Goal: Task Accomplishment & Management: Complete application form

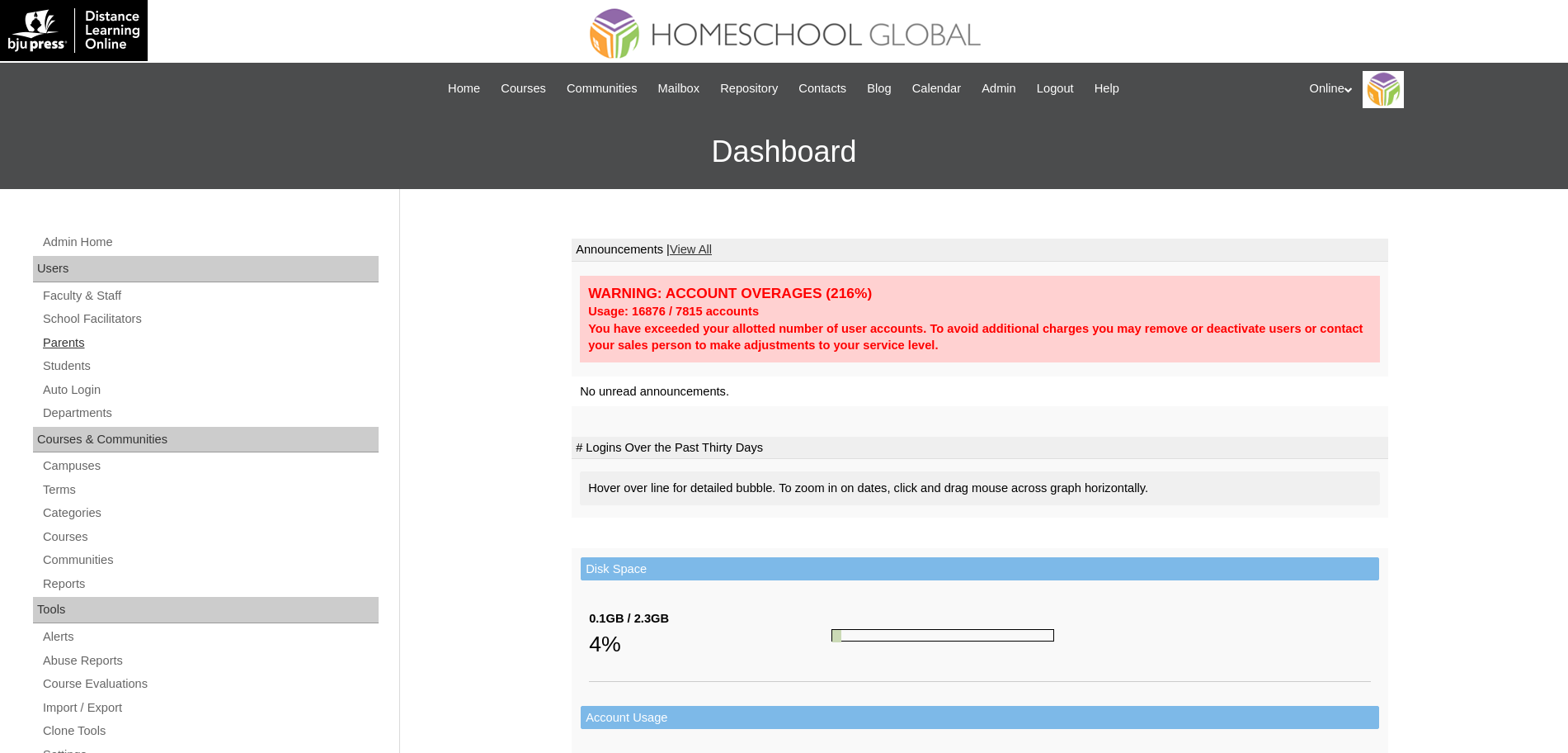
click at [75, 342] on link "Parents" at bounding box center [210, 343] width 337 height 21
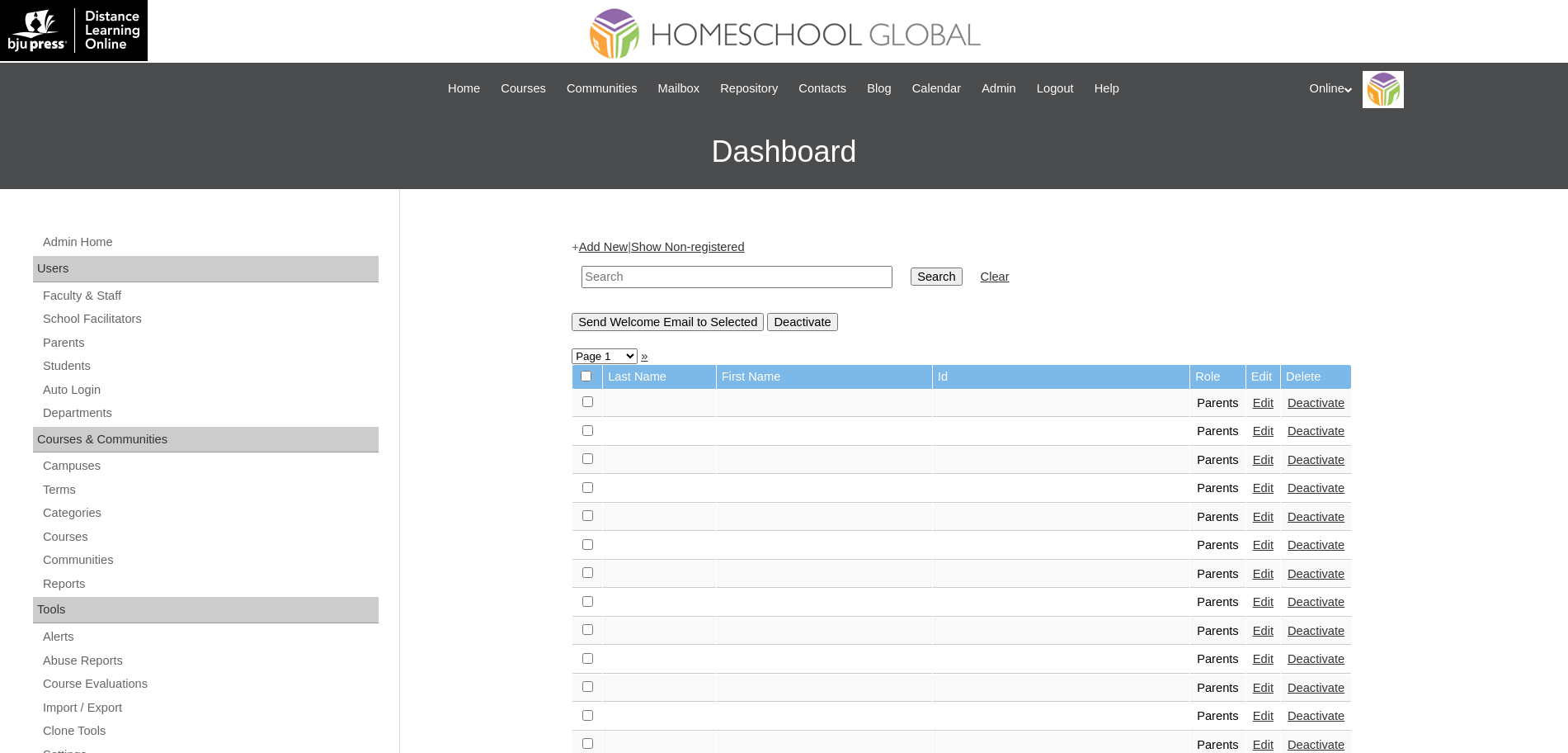
click at [600, 242] on link "Add New" at bounding box center [603, 247] width 49 height 13
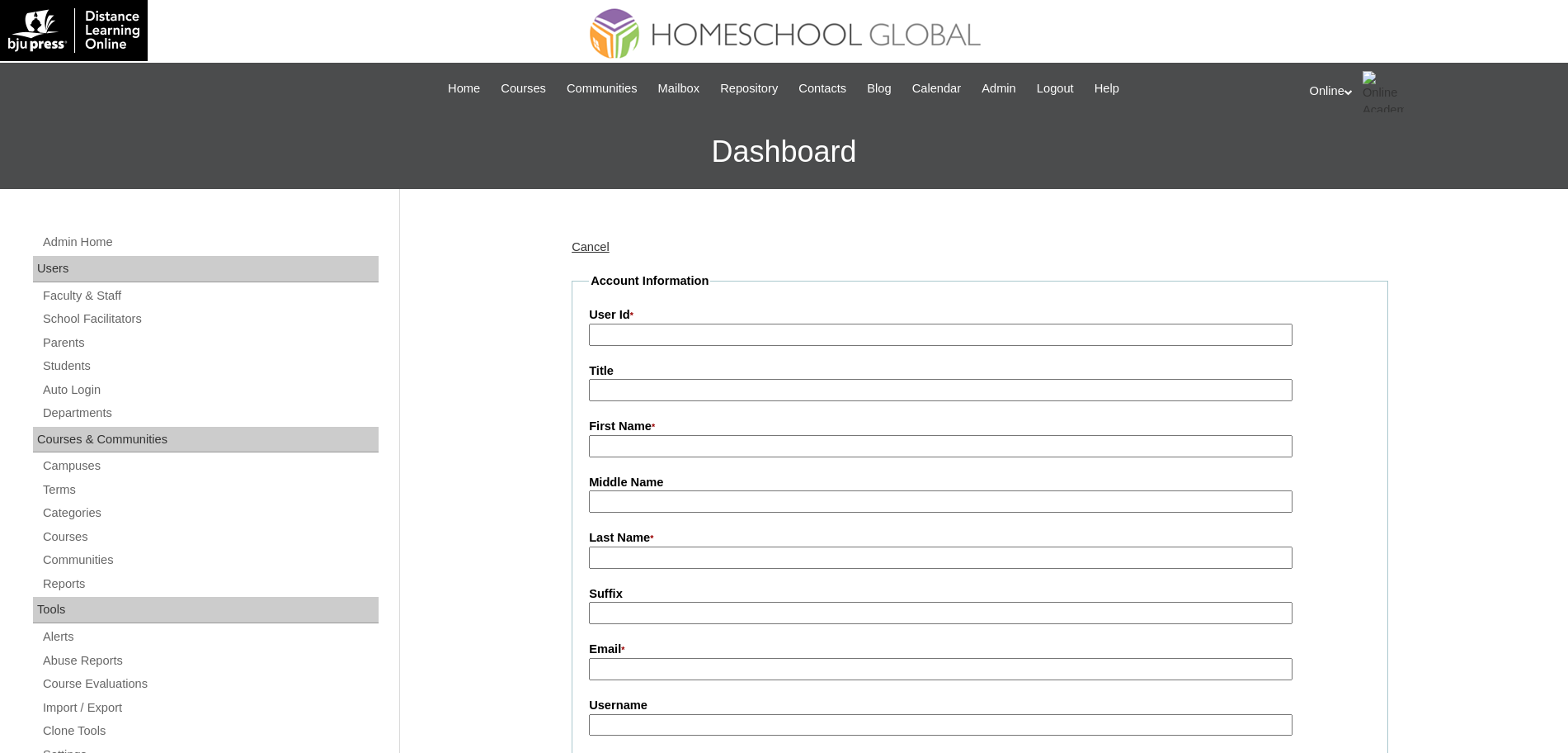
click at [644, 344] on input "User Id *" at bounding box center [940, 334] width 704 height 22
paste input "HGP0235-OACAD2025"
type input "HGP0235-OACAD2025"
click at [647, 457] on input "First Name *" at bounding box center [940, 445] width 704 height 22
paste input "Isaac Morris"
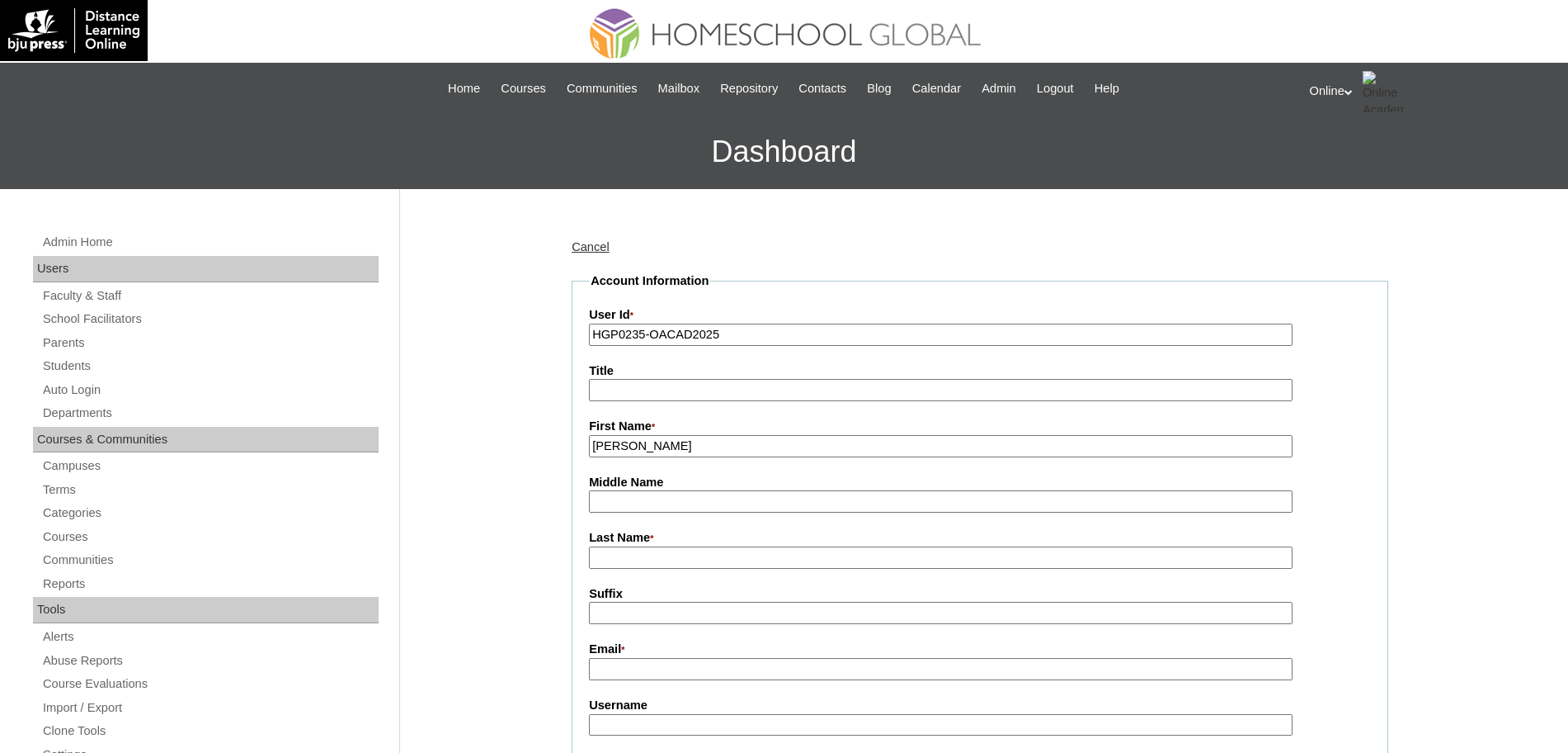
type input "Isaac Morris"
click at [626, 567] on input "Last Name *" at bounding box center [940, 557] width 704 height 22
paste input "[PERSON_NAME]"
type input "[PERSON_NAME]"
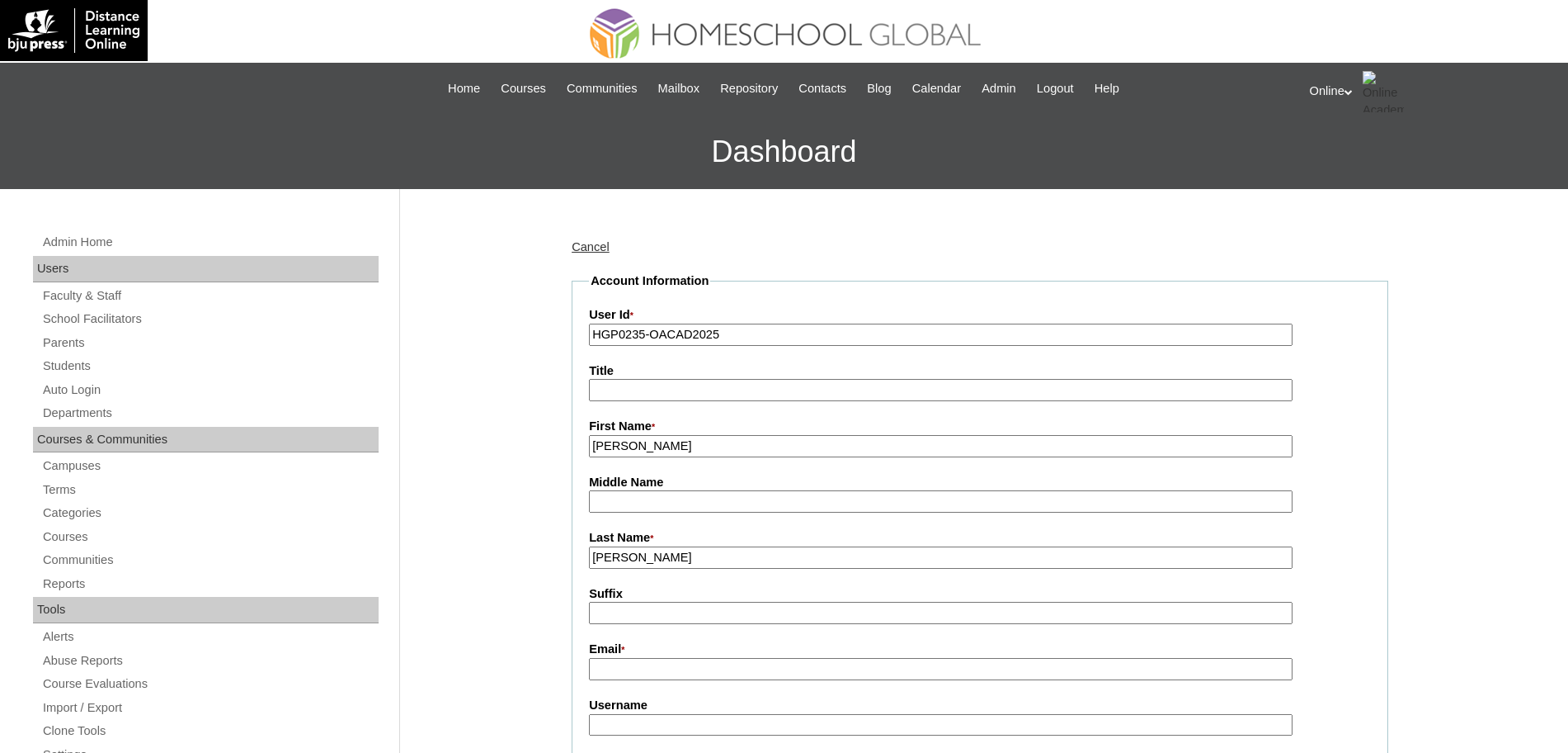
click at [621, 662] on input "Email *" at bounding box center [940, 668] width 704 height 22
paste input "[EMAIL_ADDRESS][PERSON_NAME][DOMAIN_NAME] / [DOMAIN_NAME][EMAIL_ADDRESS][PERSON…"
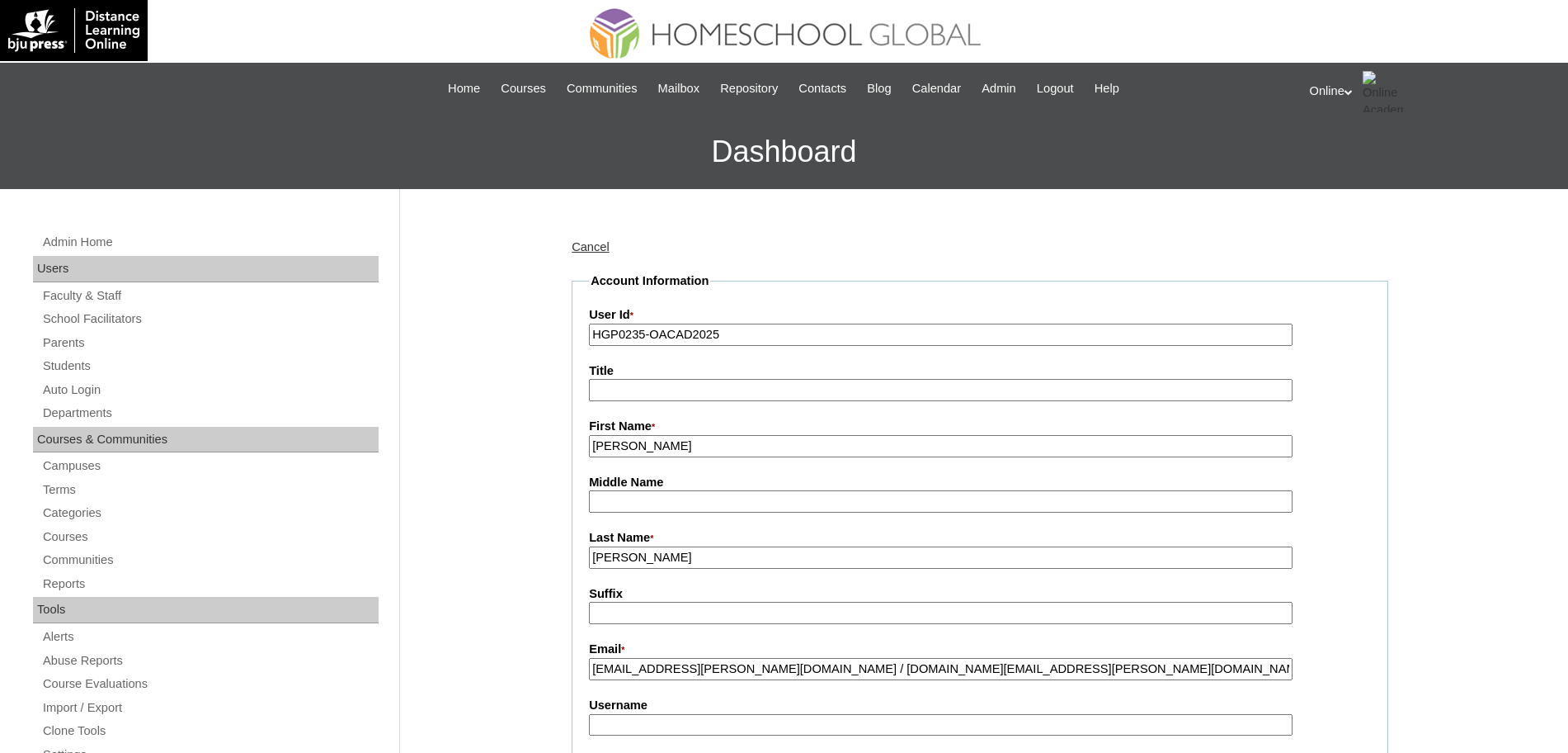
type input "[EMAIL_ADDRESS][PERSON_NAME][DOMAIN_NAME] / [DOMAIN_NAME][EMAIL_ADDRESS][PERSON…"
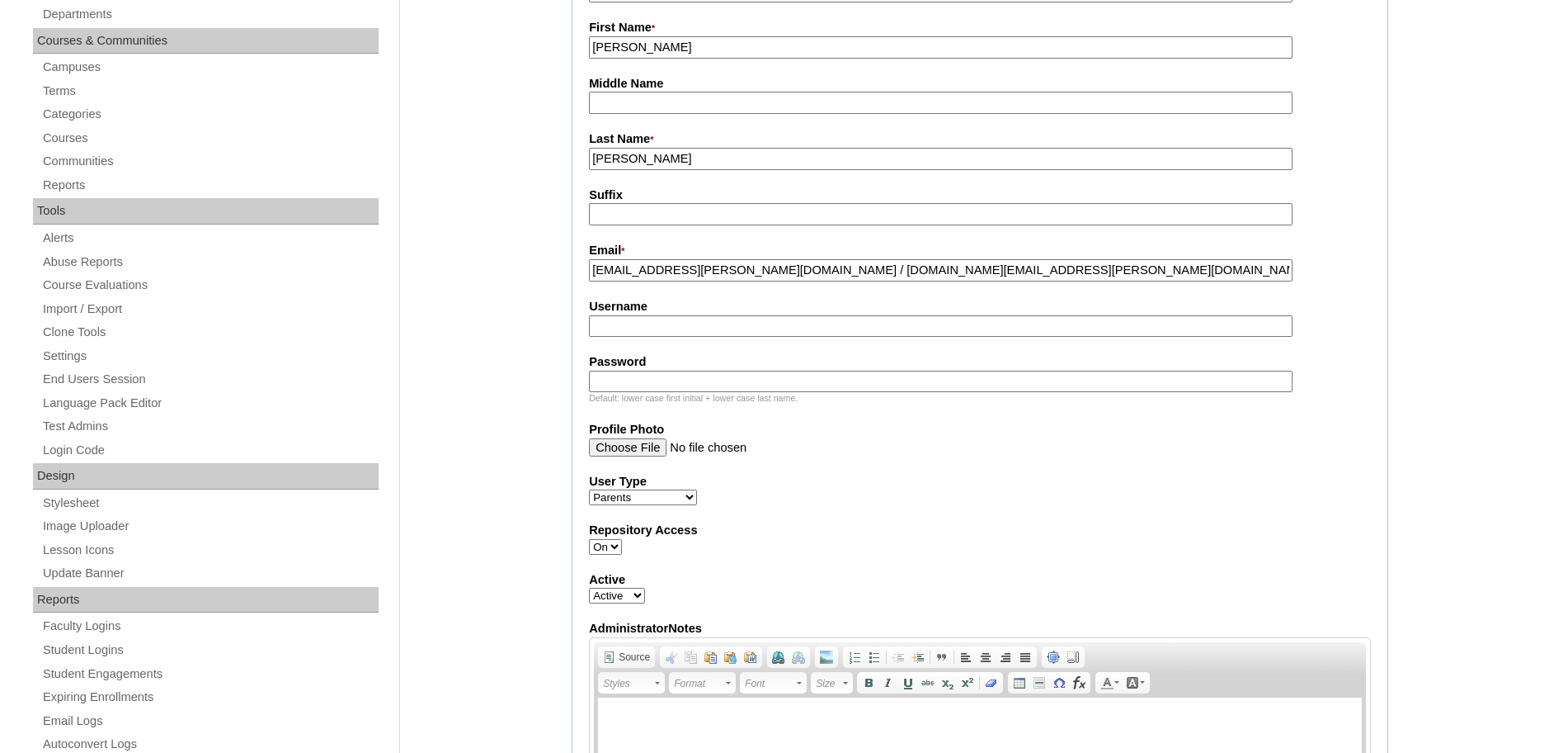
scroll to position [401, 0]
click at [703, 339] on fieldset "Account Information User Id * HGP0235-OACAD2025 Title First Name * Isaac Morris…" at bounding box center [979, 397] width 816 height 1050
click at [716, 323] on input "Username" at bounding box center [940, 323] width 704 height 22
paste input "iducos2025"
type input "iducos2025"
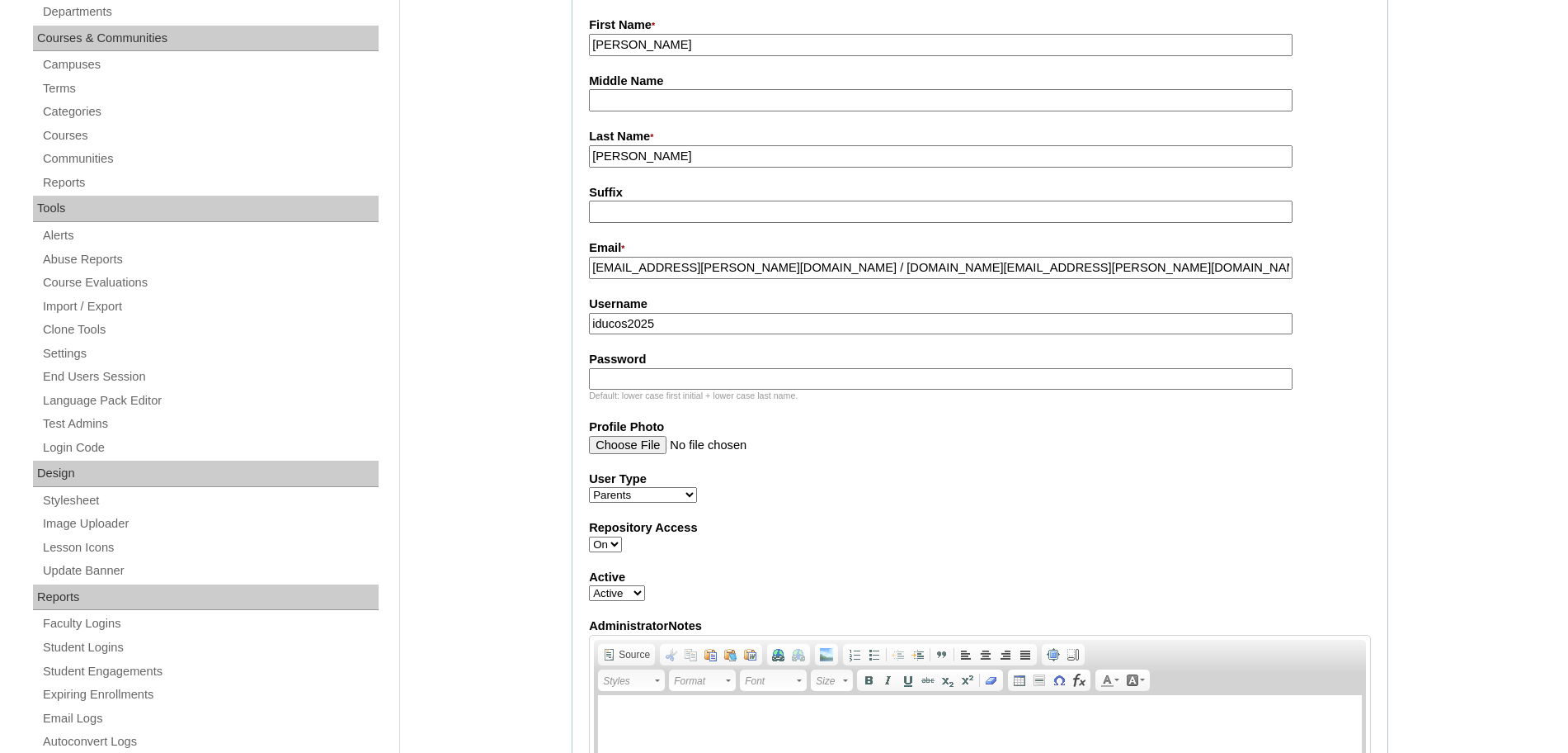
click at [707, 376] on input "Password" at bounding box center [940, 378] width 704 height 22
paste input "LkjmN"
type input "LkjmN"
click at [905, 483] on label "User Type" at bounding box center [979, 479] width 782 height 17
click at [697, 487] on select "Faculty Staff Student Parents School Facilitators" at bounding box center [642, 495] width 108 height 15
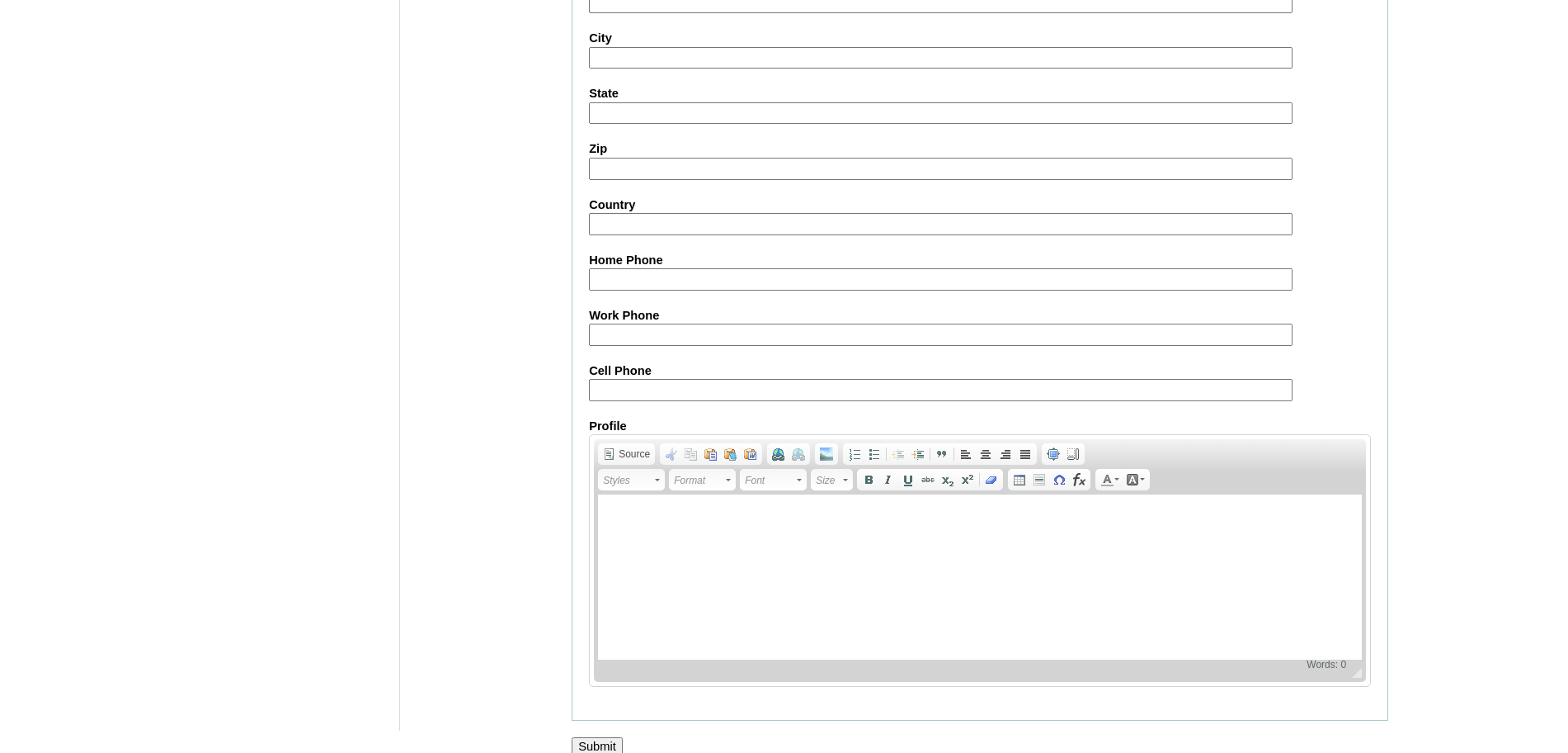
scroll to position [1490, 0]
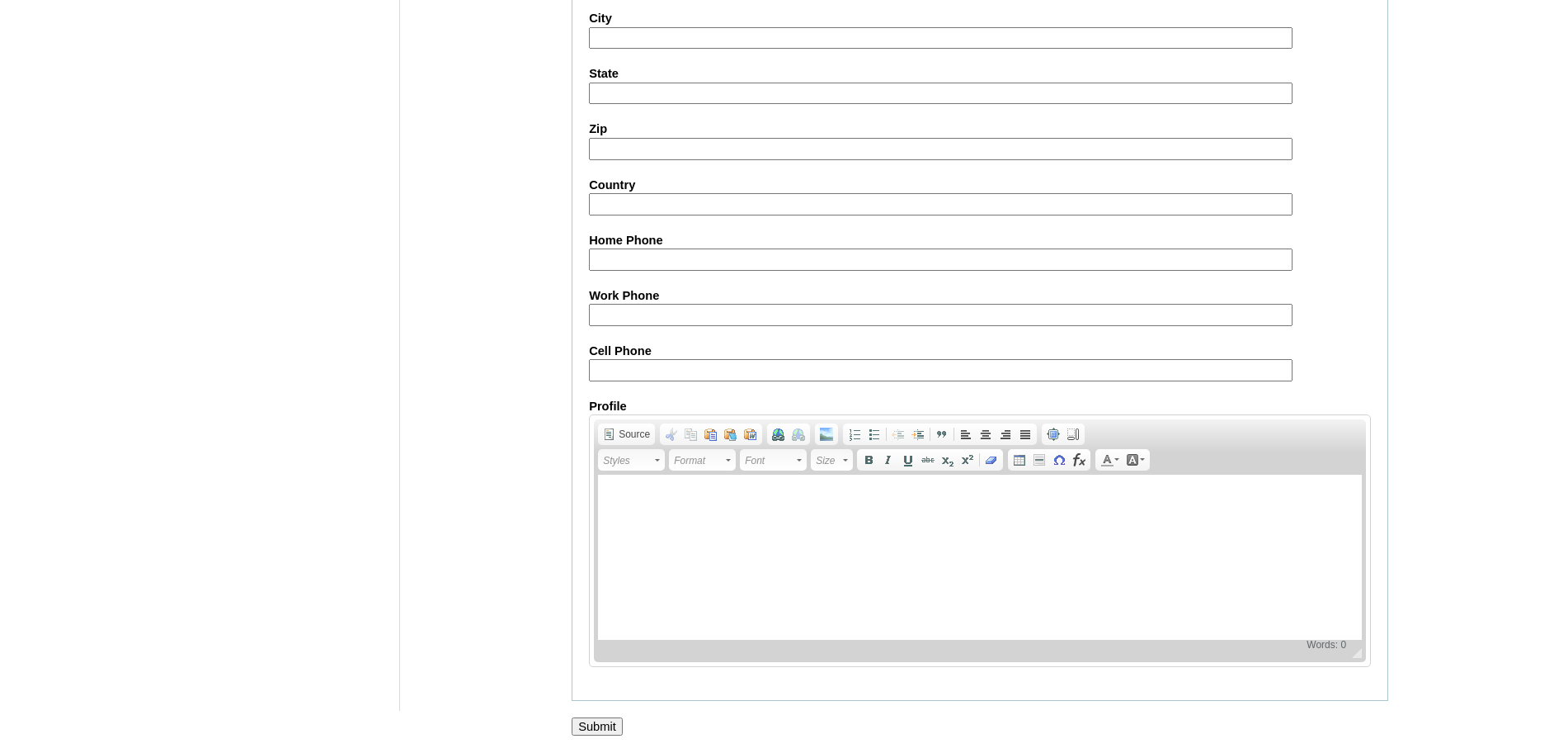
click at [590, 728] on input "Submit" at bounding box center [597, 726] width 51 height 18
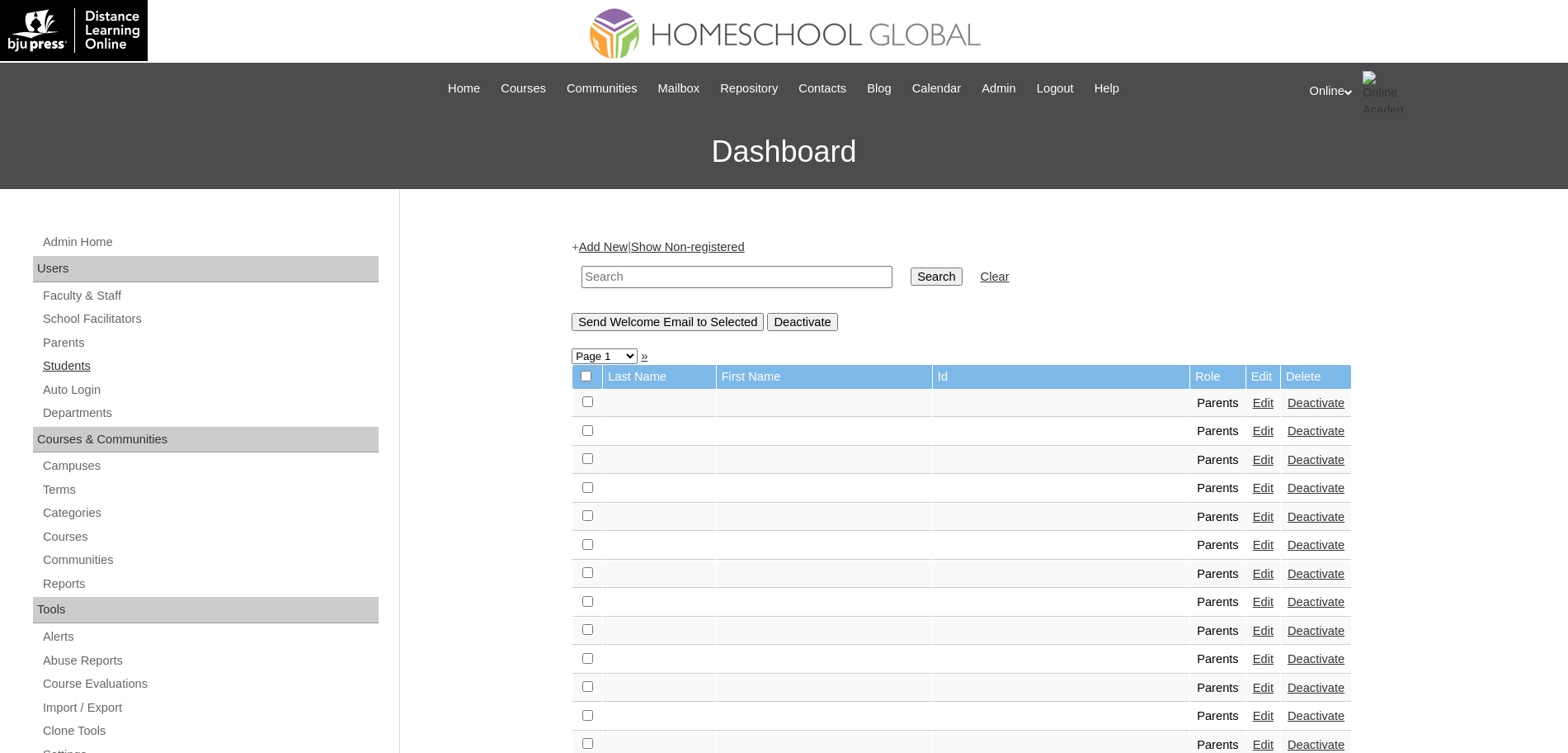
click at [89, 370] on link "Students" at bounding box center [210, 366] width 337 height 21
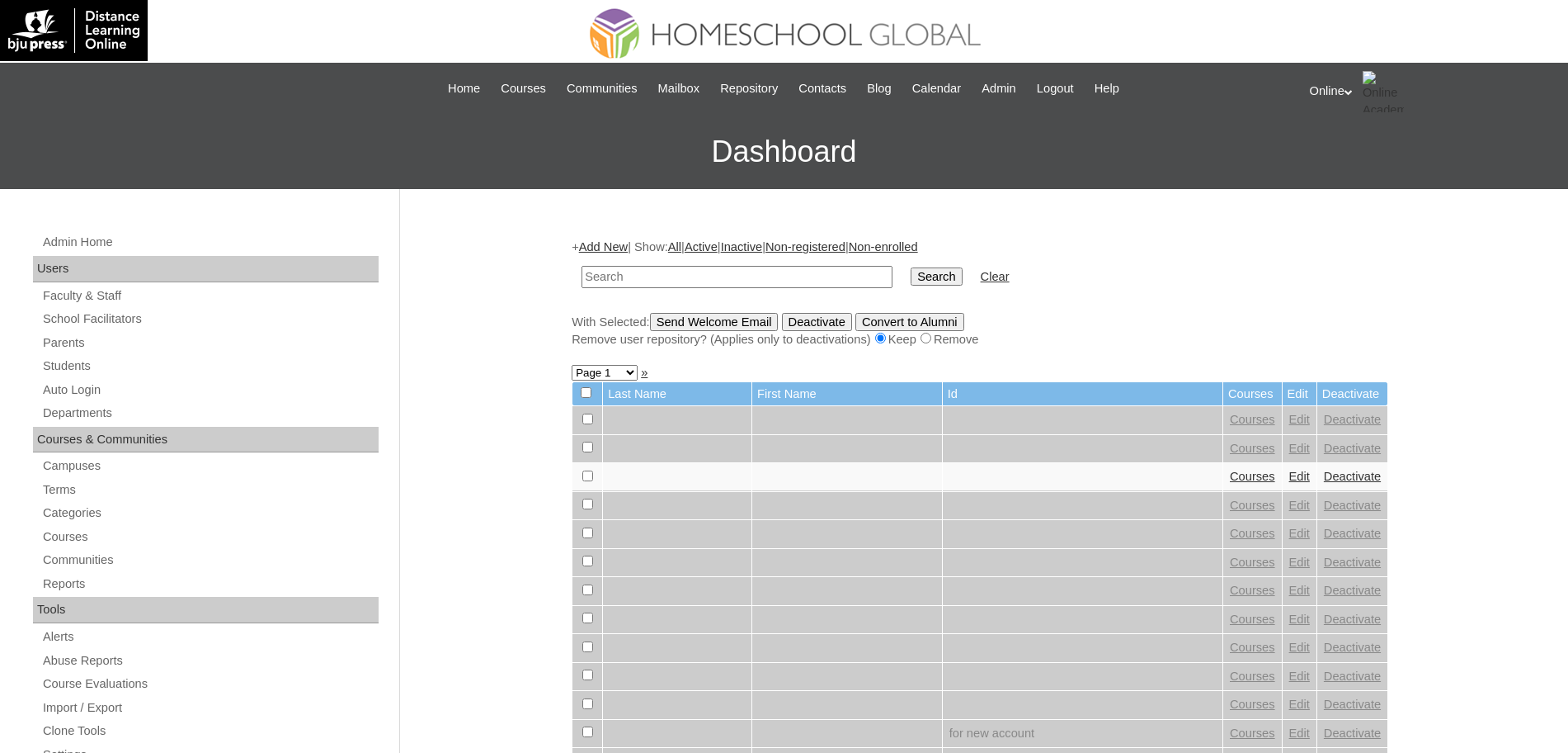
click at [614, 250] on link "Add New" at bounding box center [603, 247] width 49 height 13
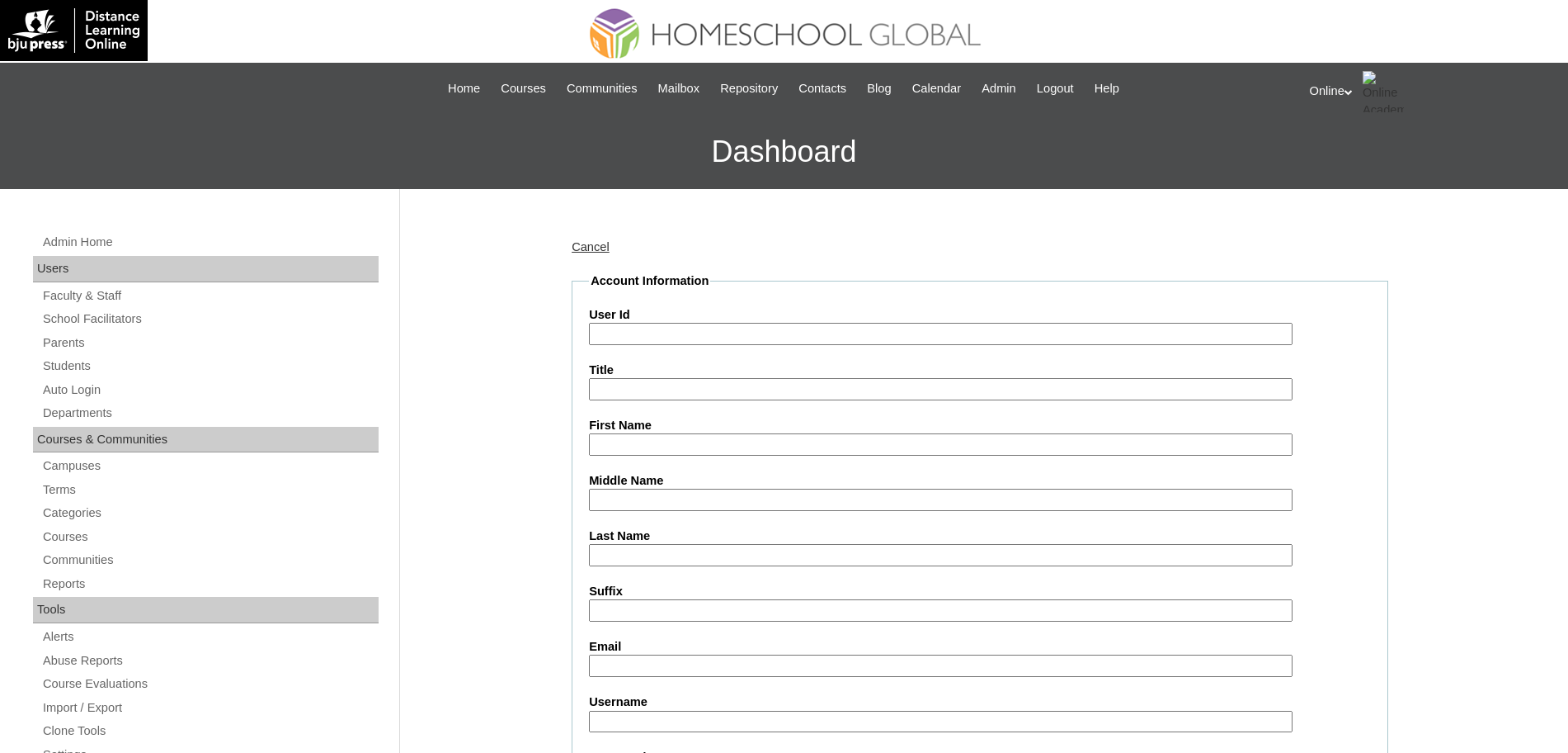
click at [680, 329] on input "User Id" at bounding box center [940, 334] width 704 height 22
paste input "HG285OACAD2025"
type input "HG285OACAD2025"
click at [650, 448] on input "First Name" at bounding box center [940, 444] width 704 height 22
paste input "[PERSON_NAME]"
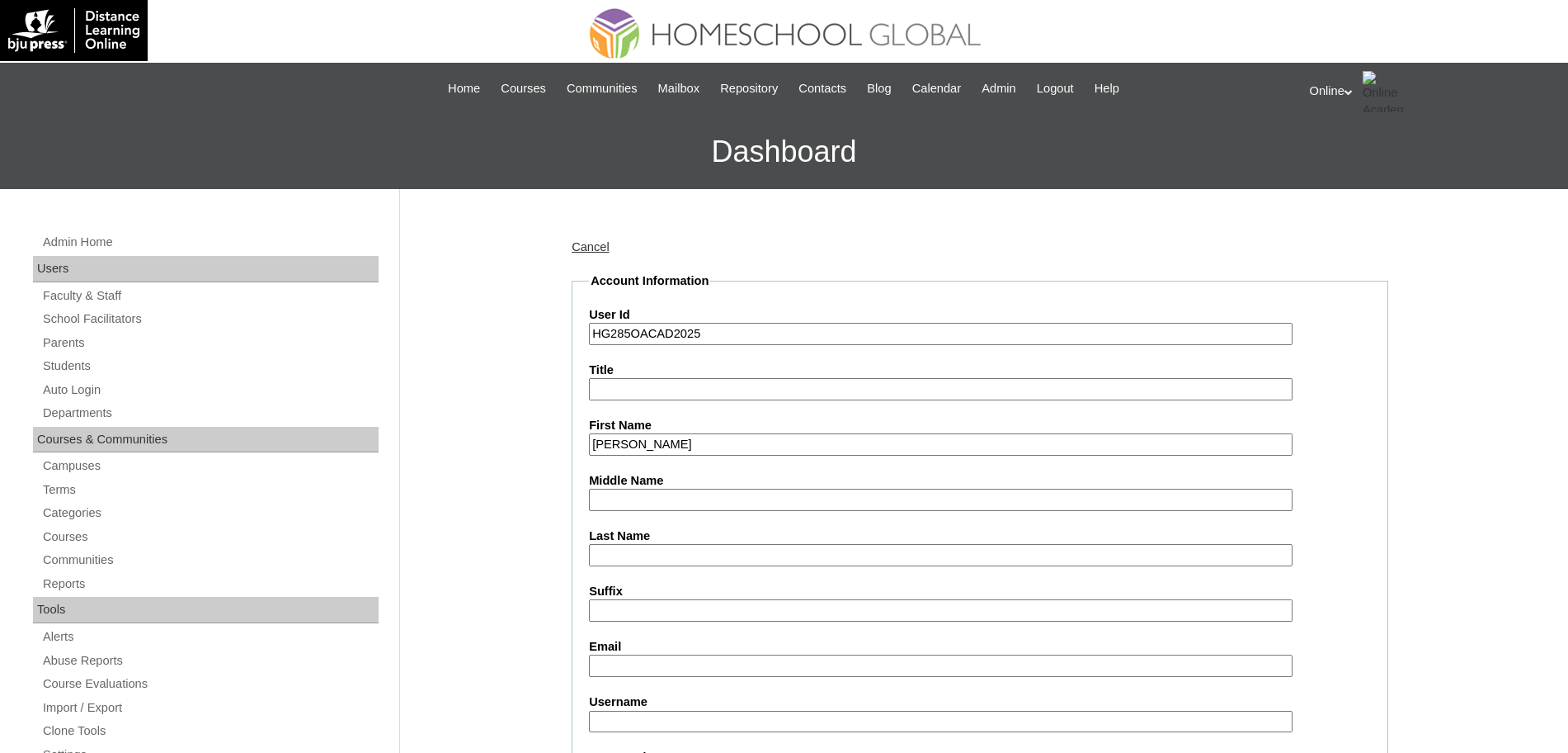
type input "[PERSON_NAME]"
click at [608, 560] on input "Last Name" at bounding box center [940, 555] width 704 height 22
paste input "Ducos"
type input "Ducos"
click at [636, 661] on input "Email" at bounding box center [940, 665] width 704 height 22
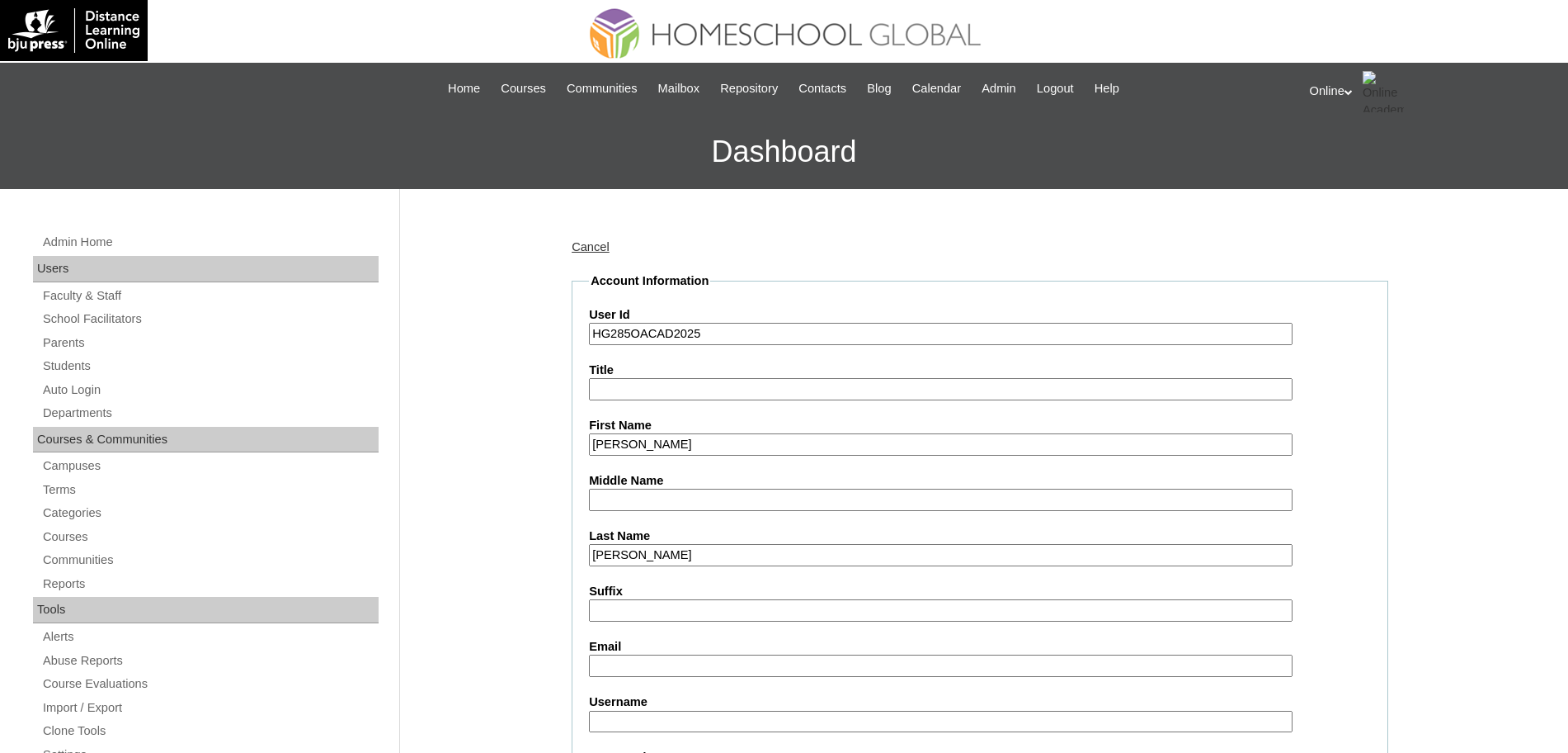
paste input "zzabie.enriquez@yahoo.com / zzahie.enriquez@yahoo.com"
type input "zzabie.enriquez@yahoo.com / zzahie.enriquez@yahoo.com"
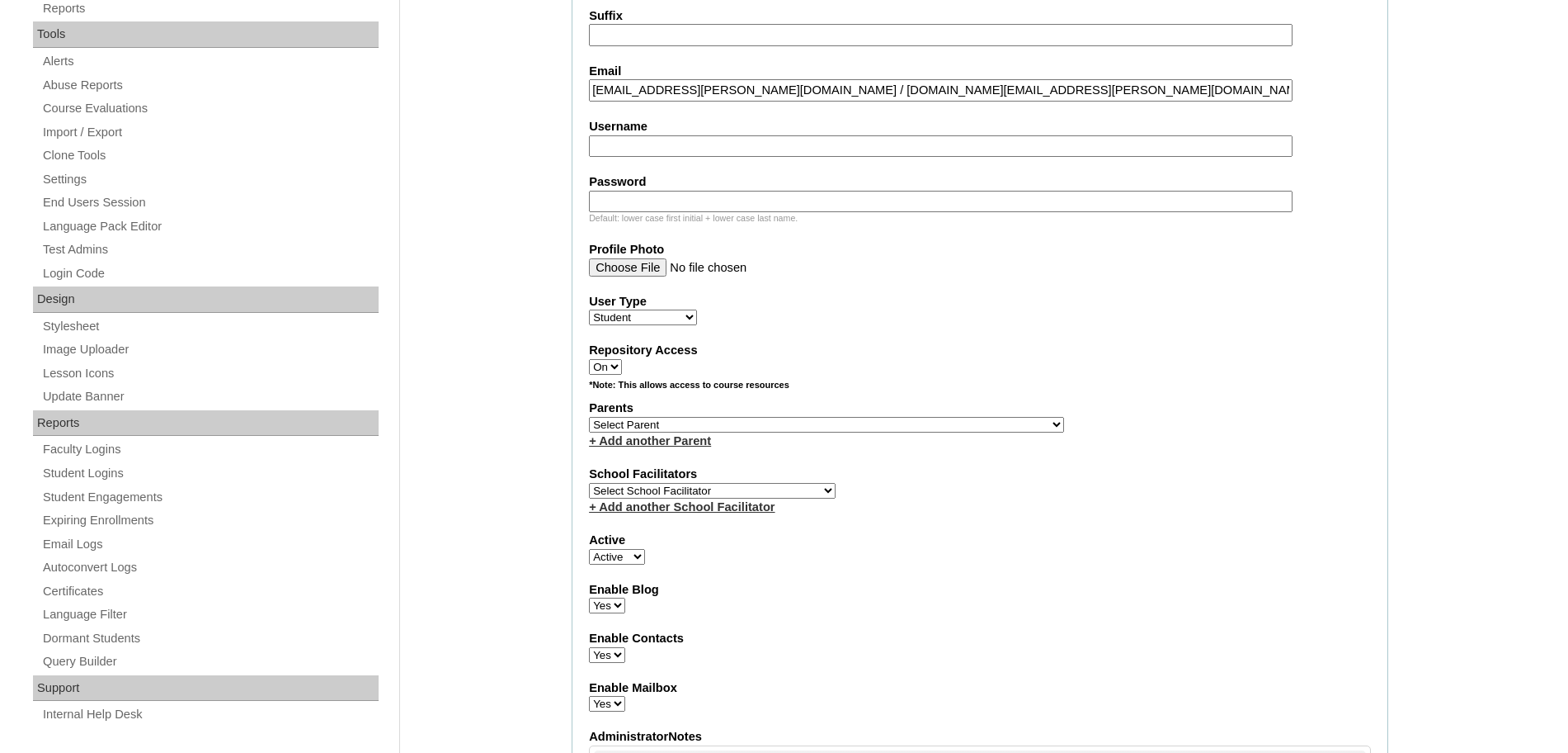
scroll to position [610, 0]
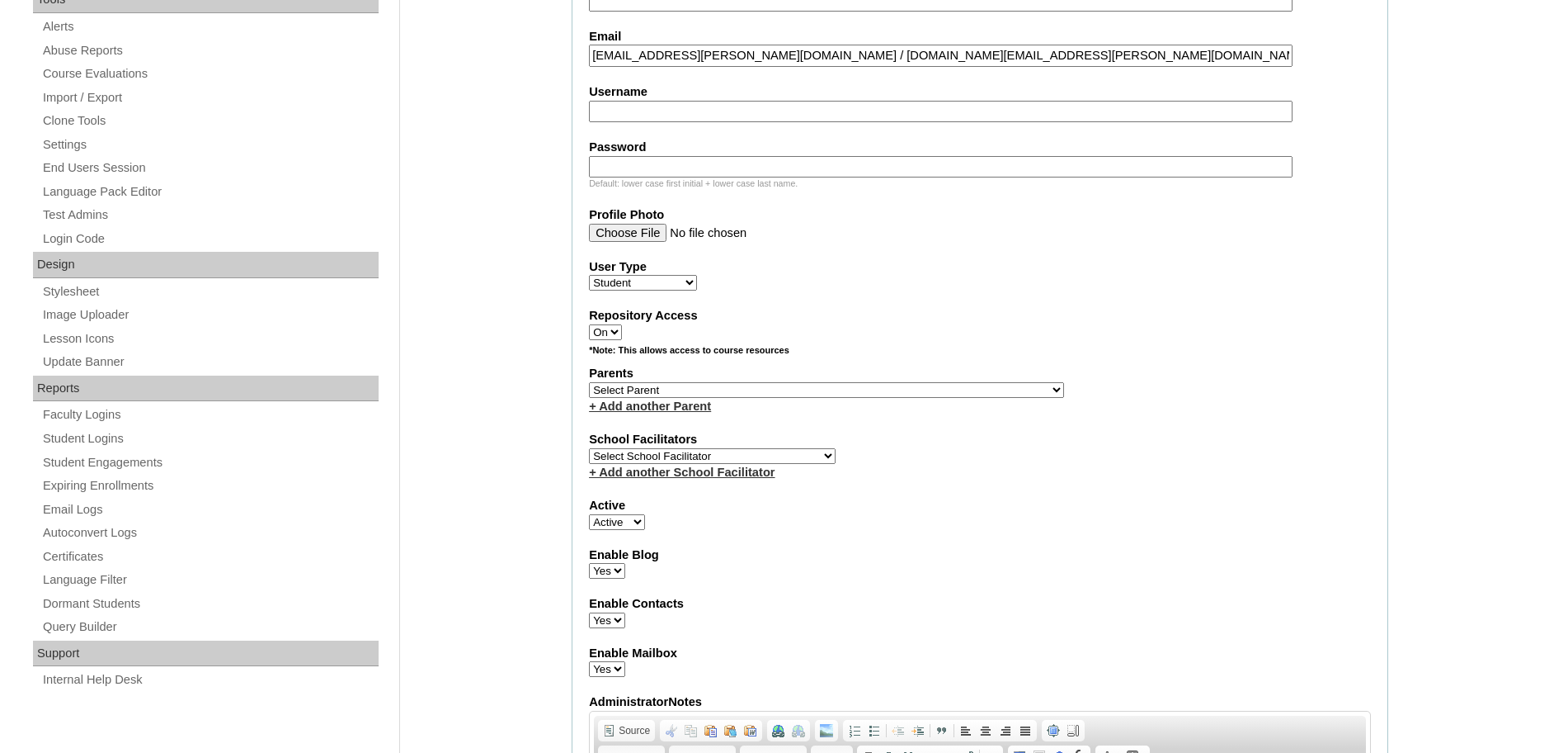
click at [647, 117] on input "Username" at bounding box center [940, 112] width 704 height 22
paste input "isaac.ducos2025"
type input "isaac.ducos2025"
click at [696, 163] on input "Password" at bounding box center [940, 167] width 704 height 22
paste input "PLkmN"
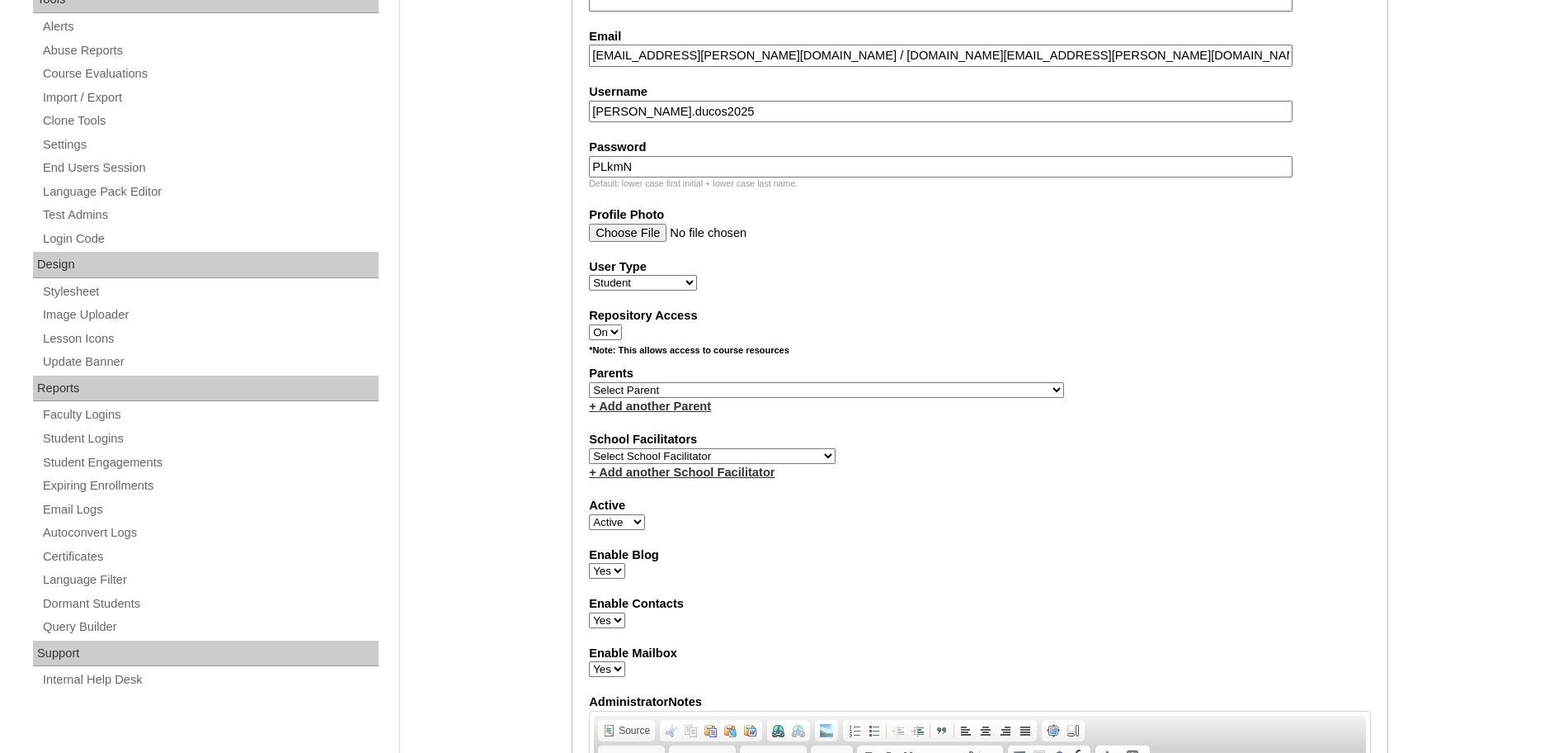
type input "PLkmN"
click at [895, 271] on label "User Type" at bounding box center [979, 267] width 782 height 17
click at [697, 275] on select "Faculty Staff Student Parents School Facilitators" at bounding box center [642, 282] width 108 height 15
click at [692, 479] on div "+ Add another School Facilitator" at bounding box center [979, 473] width 782 height 17
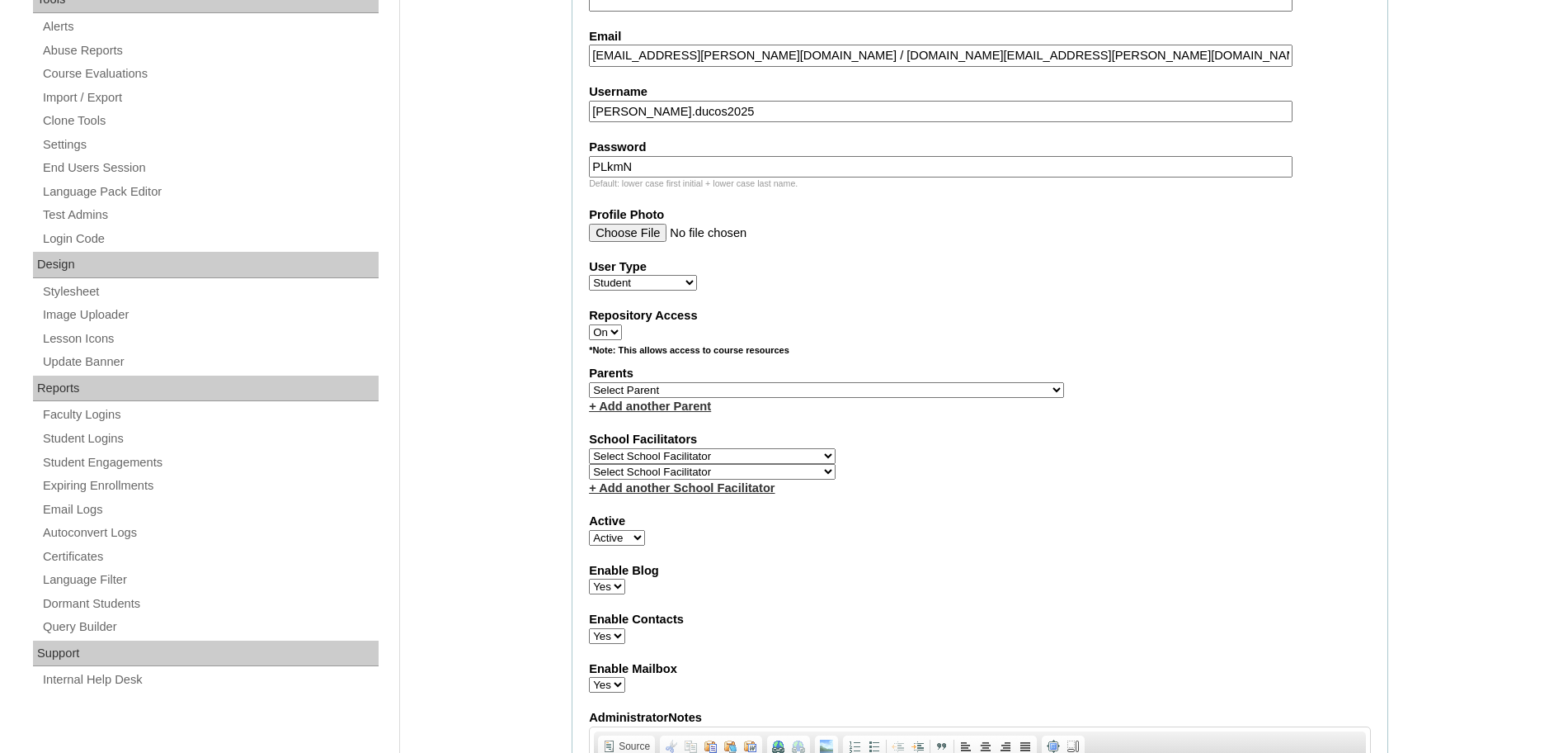
click at [706, 464] on select "Select School Facilitator Norman Añain Ruffa Abadijas Mary Abella Gloryfe Abion…" at bounding box center [712, 456] width 247 height 15
select select "32656"
click at [589, 459] on select "Select School Facilitator Norman Añain Ruffa Abadijas Mary Abella Gloryfe Abion…" at bounding box center [712, 456] width 247 height 15
click at [708, 395] on select "Select Parent , , , , , , , , , , , , , , , , , , , , , , , , , , , , , , , , ,…" at bounding box center [826, 390] width 475 height 15
click at [1072, 390] on div "Parents Select Parent , , , , , , , , , , , , , , , , , , , , , , , , , , , , ,…" at bounding box center [979, 390] width 782 height 50
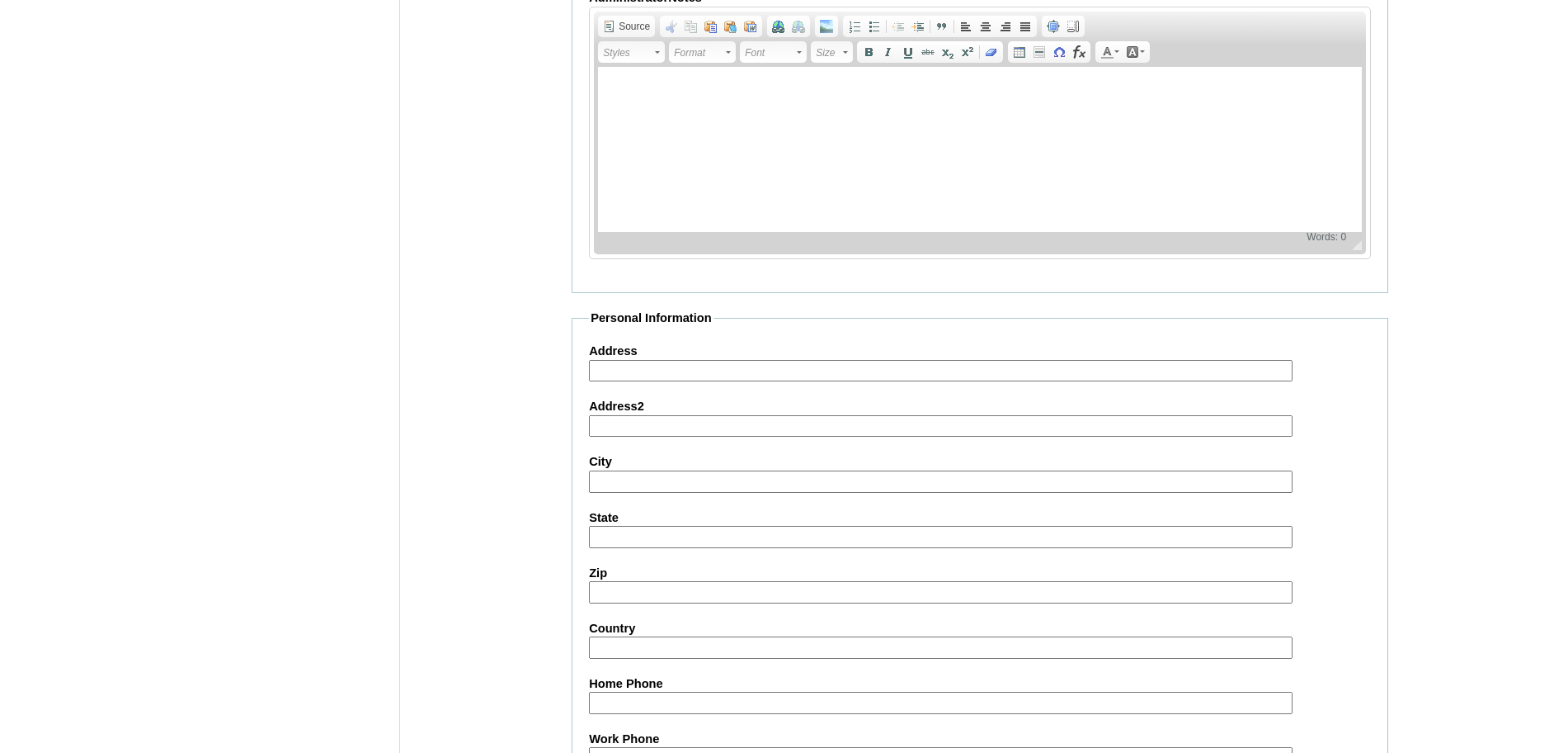
scroll to position [1812, 0]
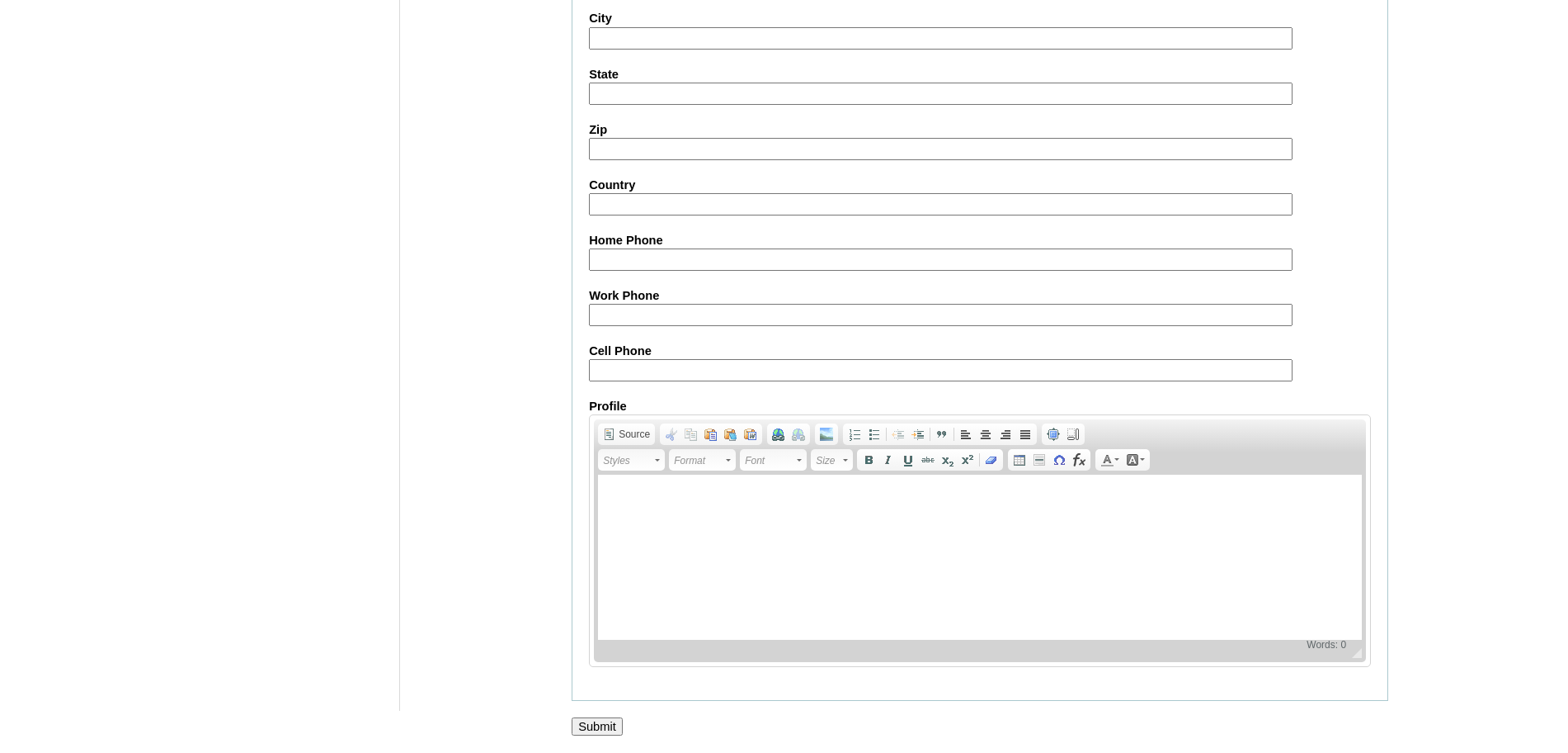
click at [613, 731] on input "Submit" at bounding box center [597, 726] width 51 height 18
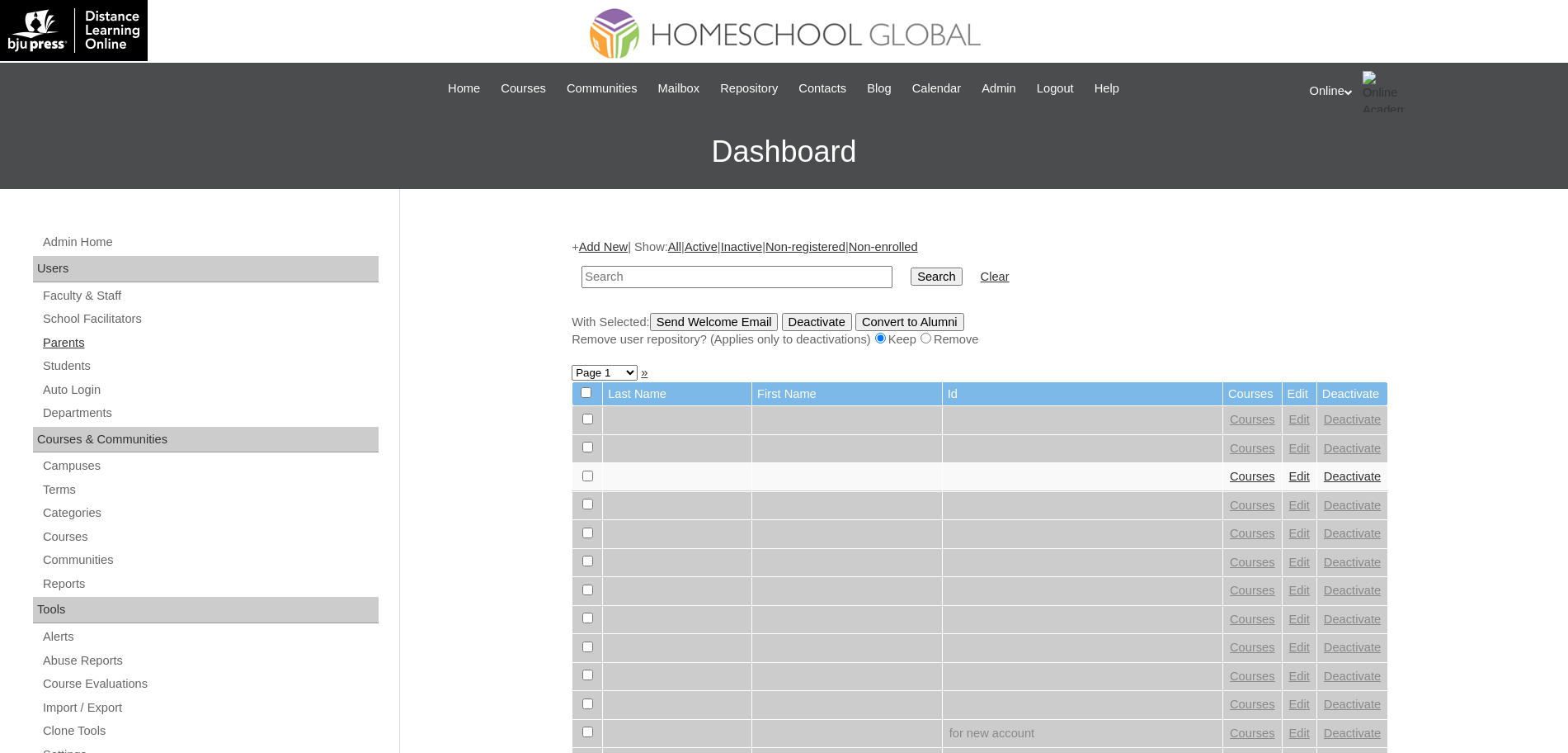
click at [70, 339] on link "Parents" at bounding box center [210, 343] width 337 height 21
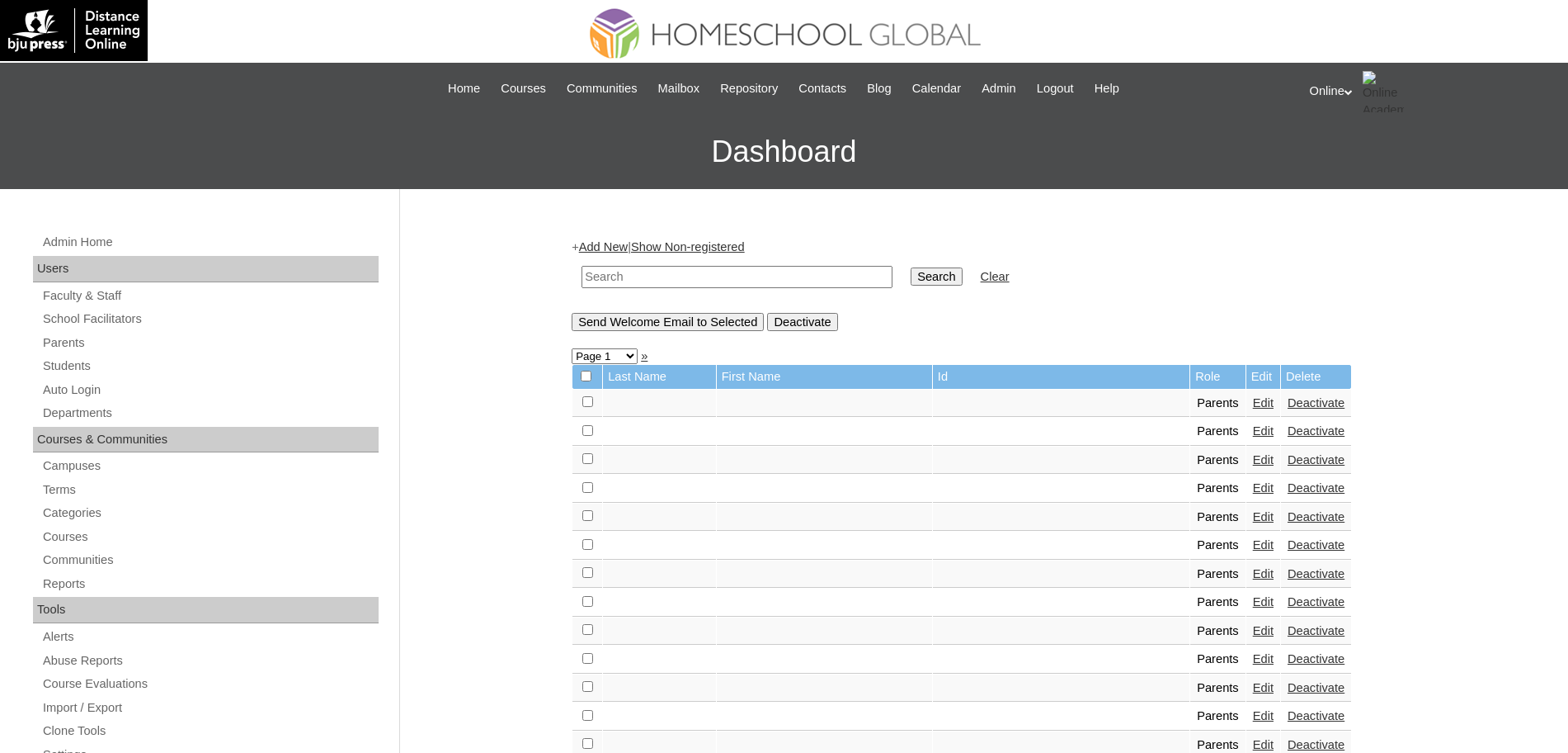
click at [629, 275] on input "text" at bounding box center [737, 276] width 312 height 22
type input "[PERSON_NAME]"
click at [911, 268] on input "Search" at bounding box center [936, 276] width 51 height 18
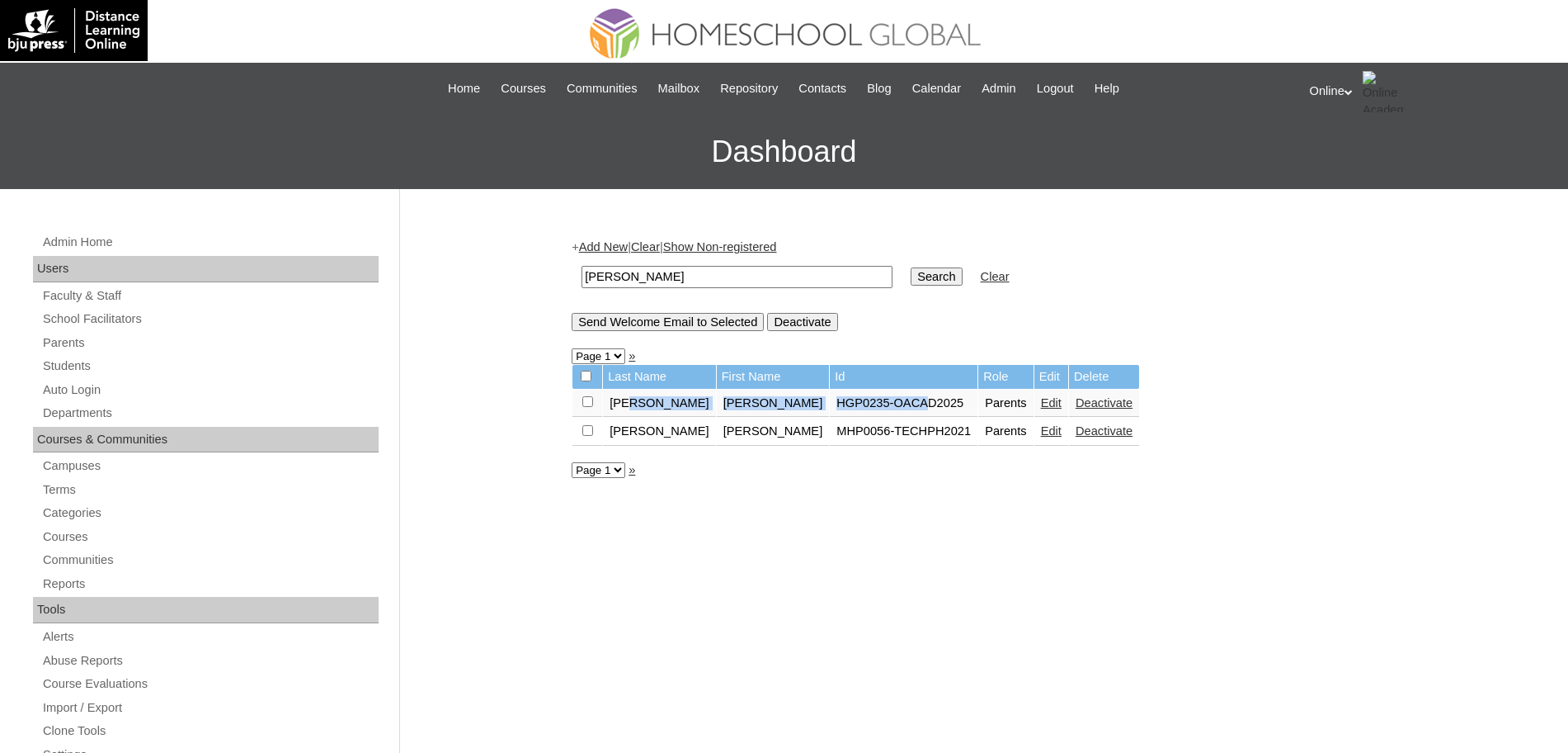
drag, startPoint x: 636, startPoint y: 413, endPoint x: 862, endPoint y: 404, distance: 226.2
click at [862, 404] on tr "[PERSON_NAME] [PERSON_NAME] HGP0235-OACAD2025 Parents Edit Deactivate" at bounding box center [855, 403] width 567 height 28
click at [1041, 408] on link "Edit" at bounding box center [1052, 403] width 21 height 13
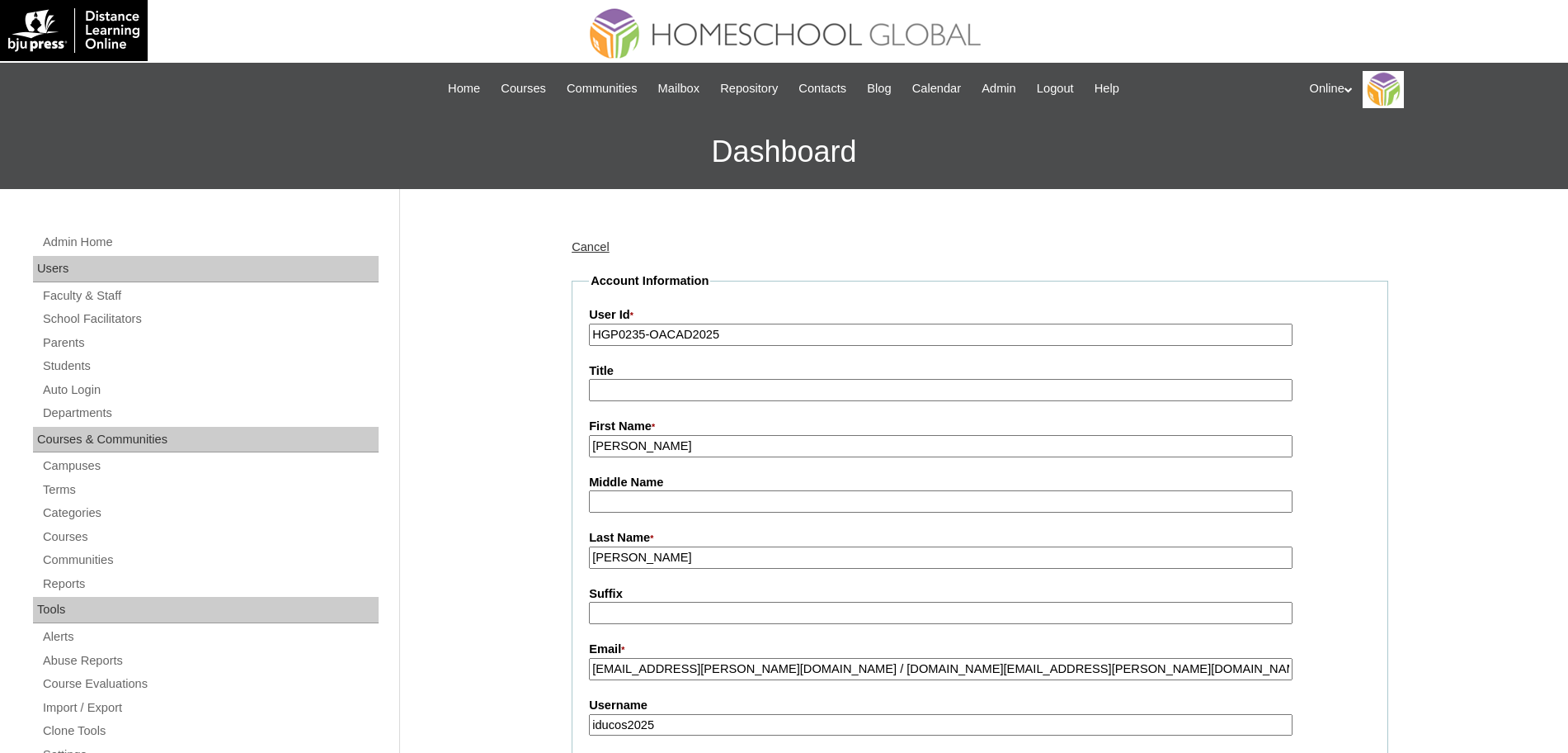
drag, startPoint x: 687, startPoint y: 446, endPoint x: 452, endPoint y: 438, distance: 235.1
paste input "zzabelle"
type input "Izzabelle"
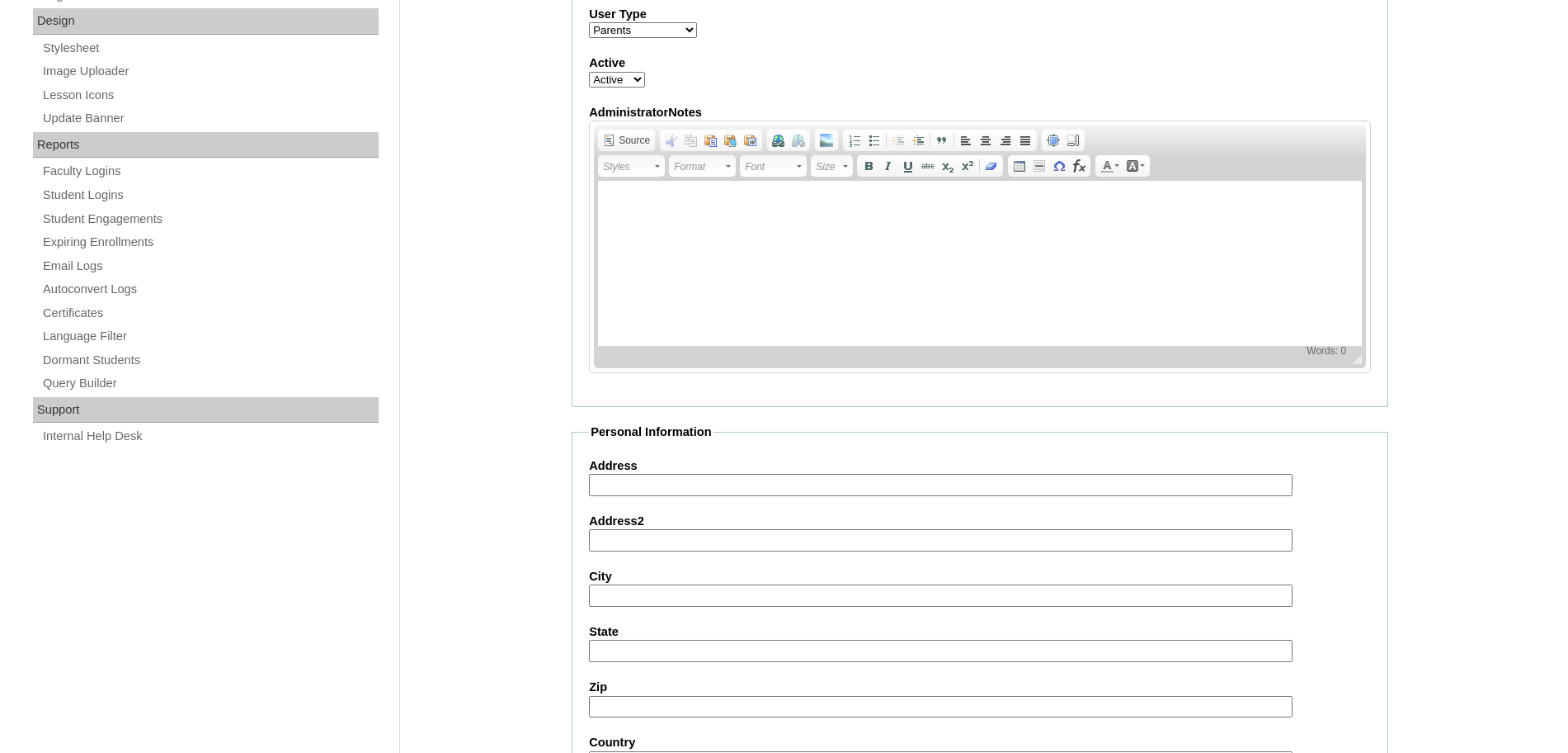
scroll to position [1424, 0]
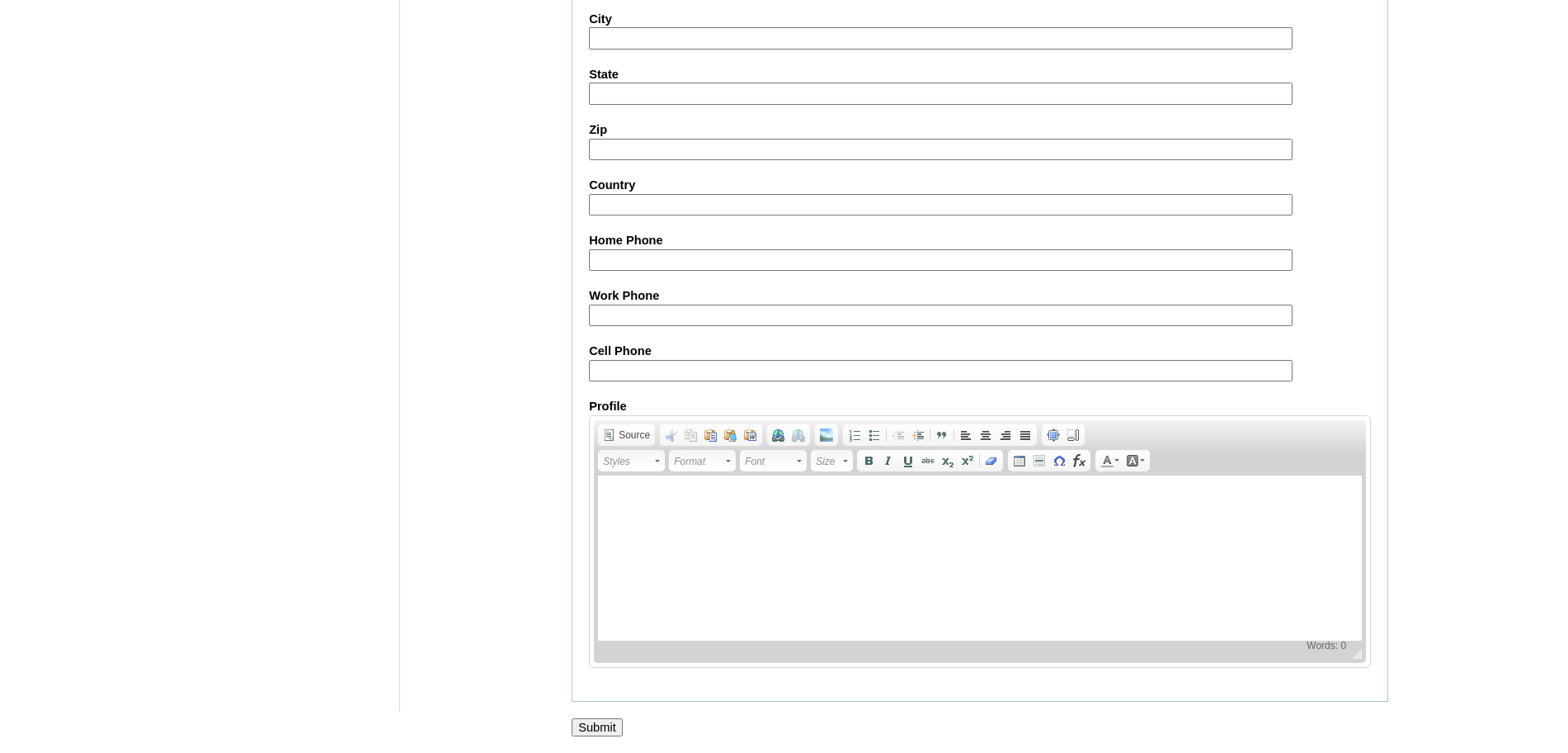
click at [614, 730] on input "Submit" at bounding box center [597, 726] width 51 height 18
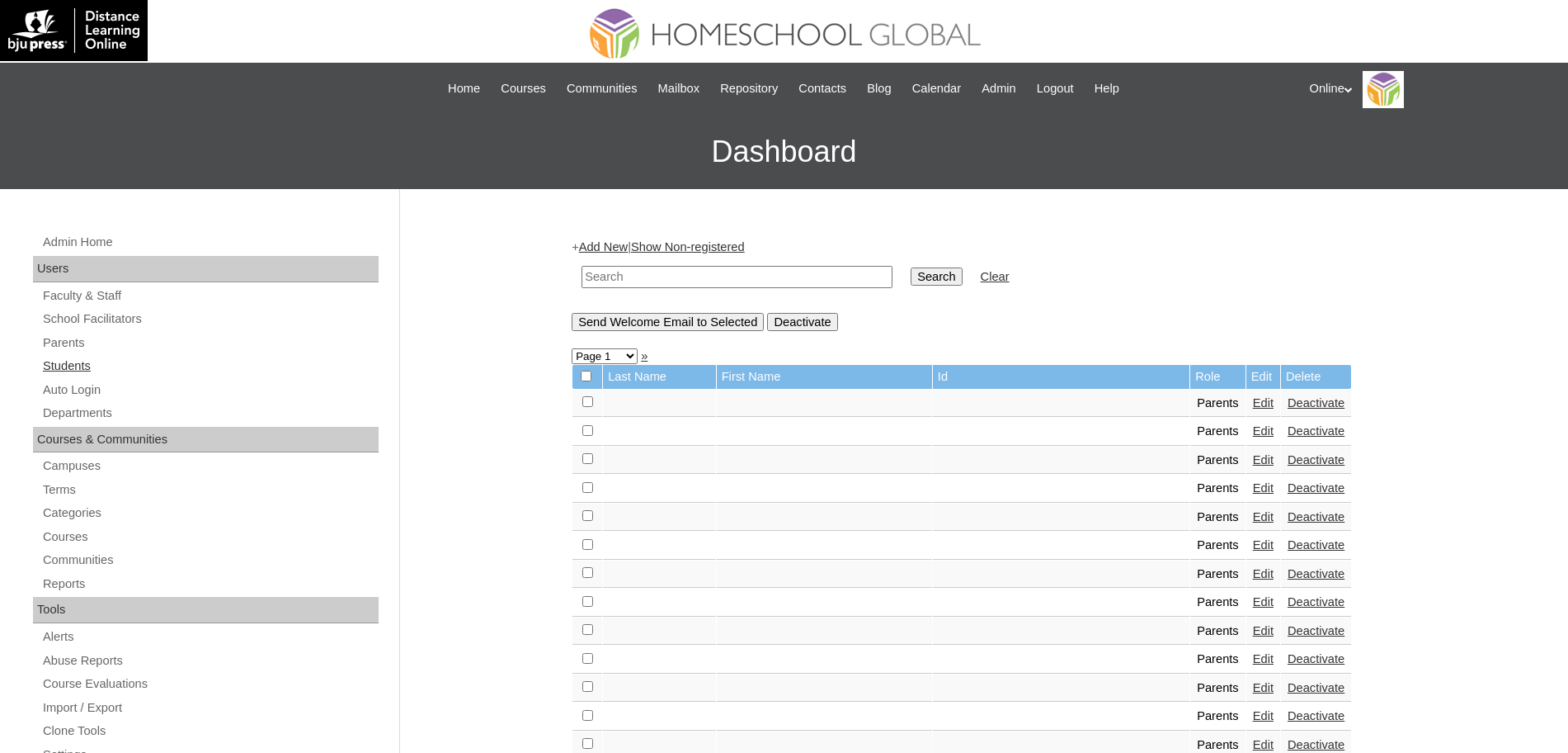
click at [59, 360] on link "Students" at bounding box center [210, 366] width 337 height 21
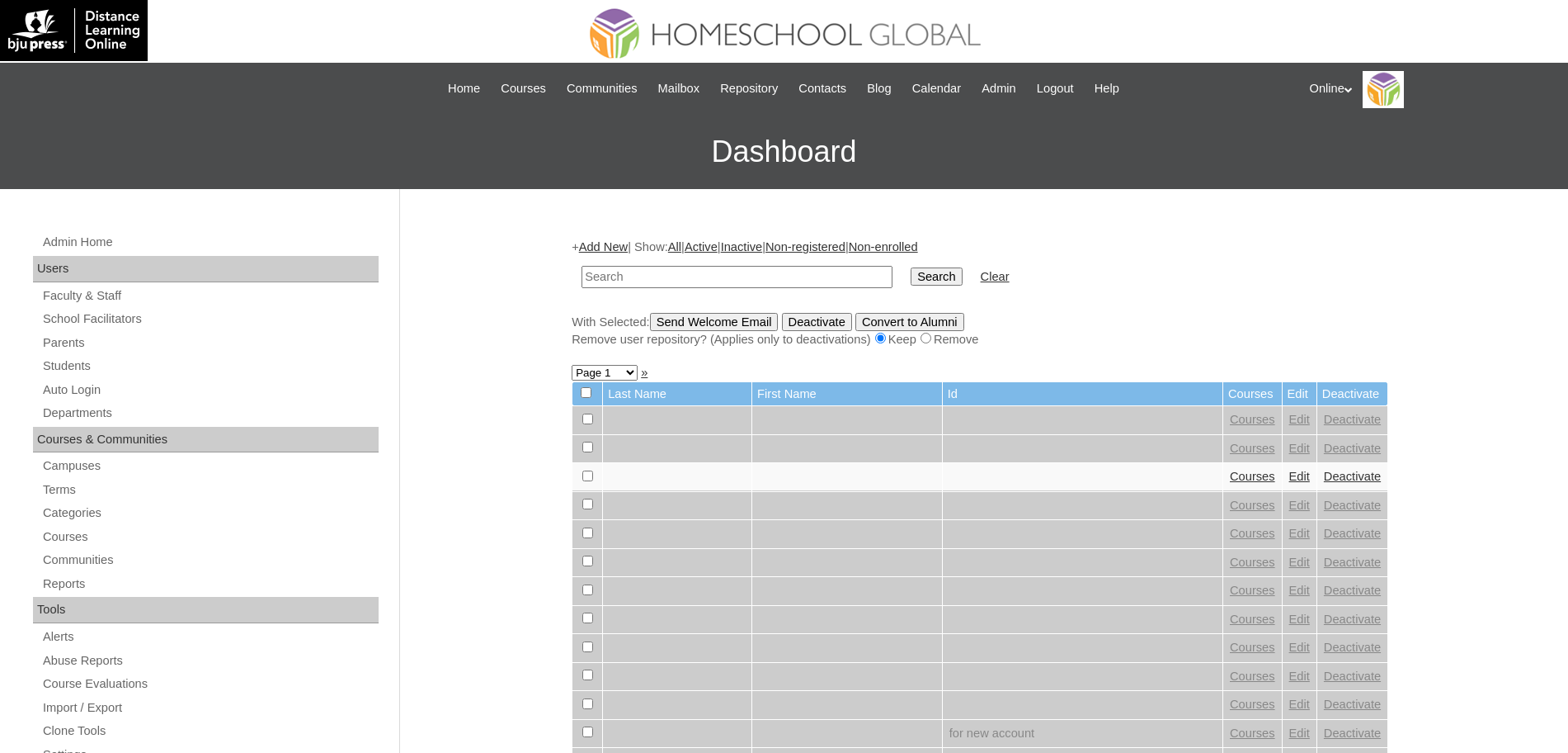
click at [802, 275] on input "text" at bounding box center [737, 276] width 312 height 22
type input "morris"
click at [911, 268] on input "Search" at bounding box center [936, 276] width 51 height 18
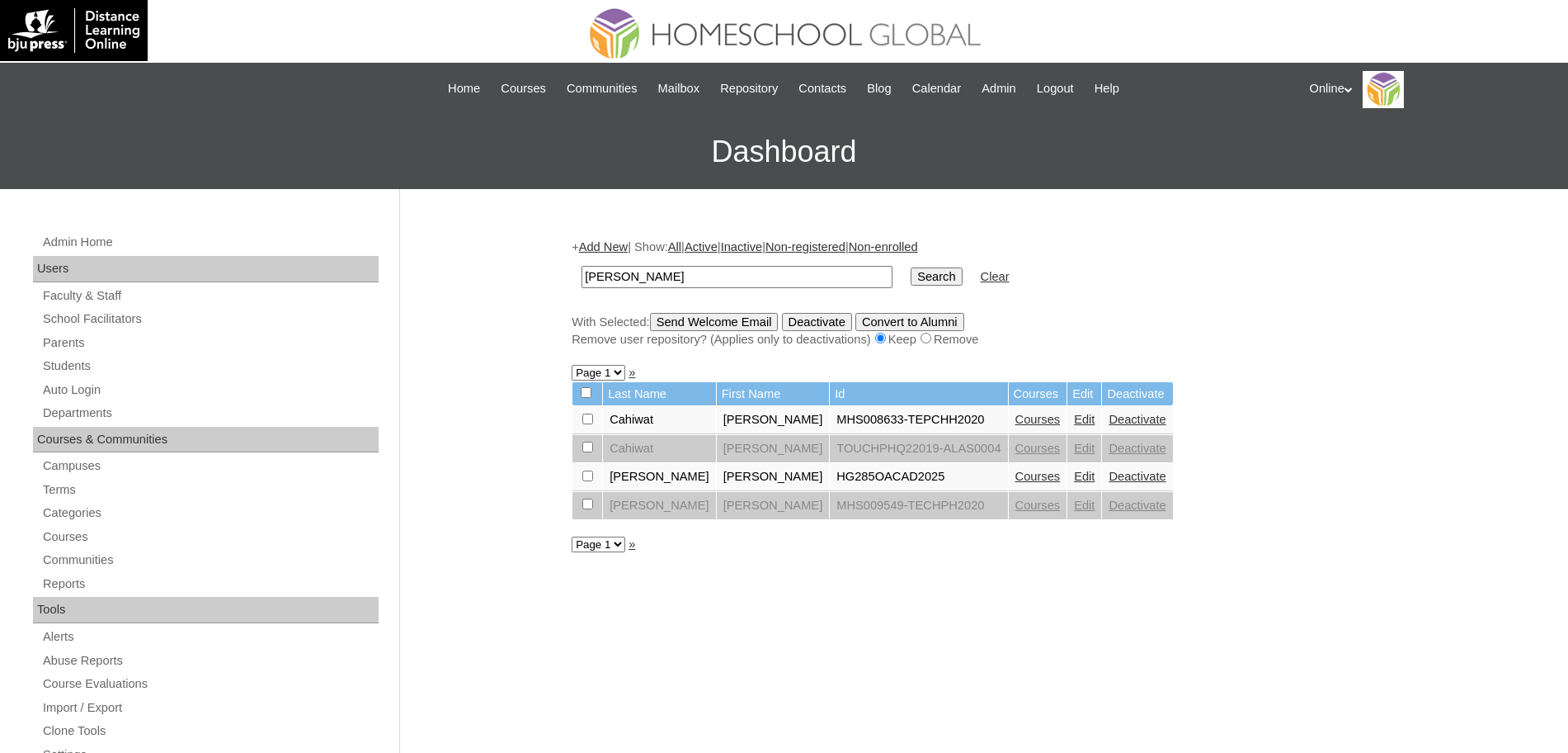
click at [1015, 481] on link "Courses" at bounding box center [1038, 477] width 46 height 13
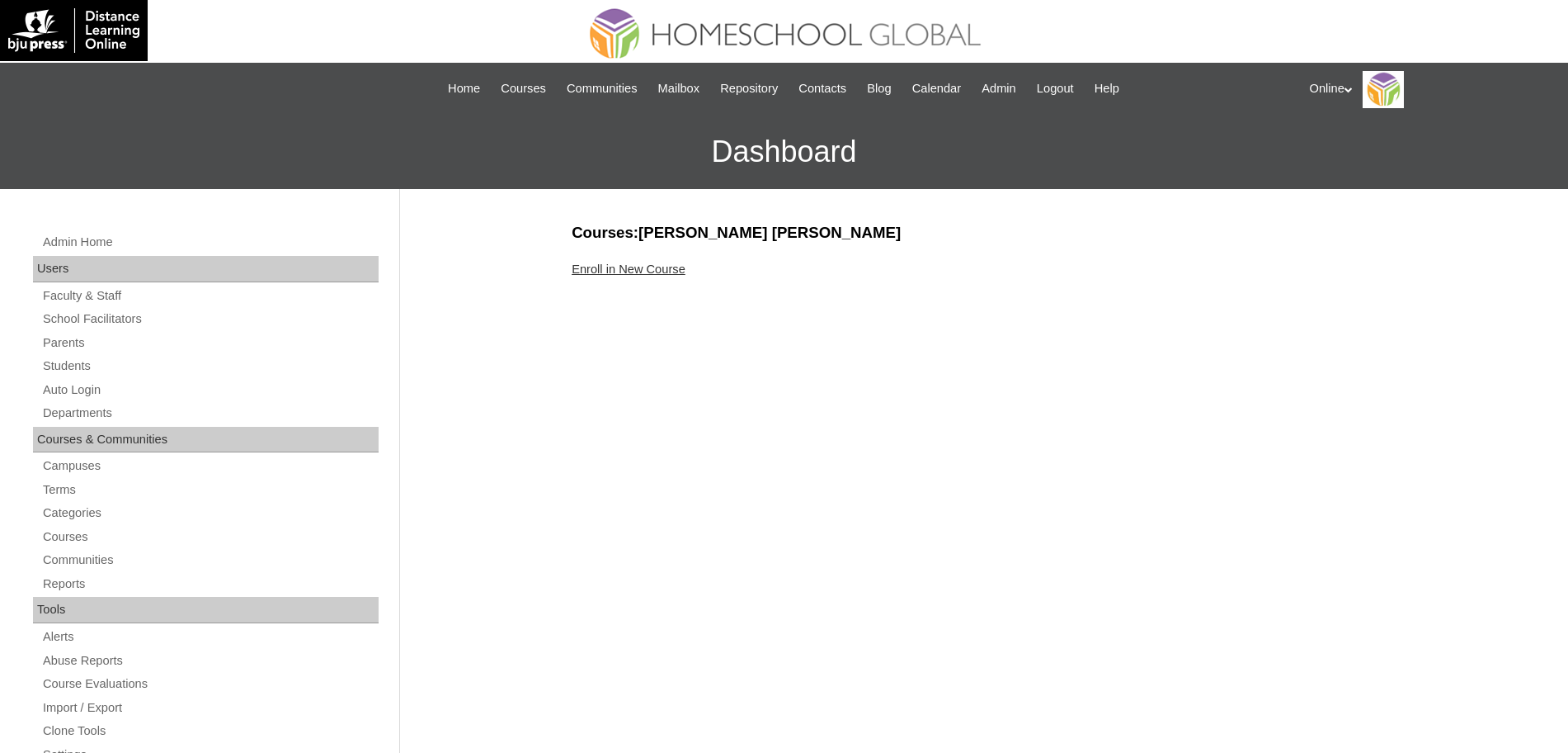
click at [667, 275] on div "Enroll in New Course" at bounding box center [979, 270] width 816 height 17
click at [675, 268] on link "Enroll in New Course" at bounding box center [629, 269] width 114 height 13
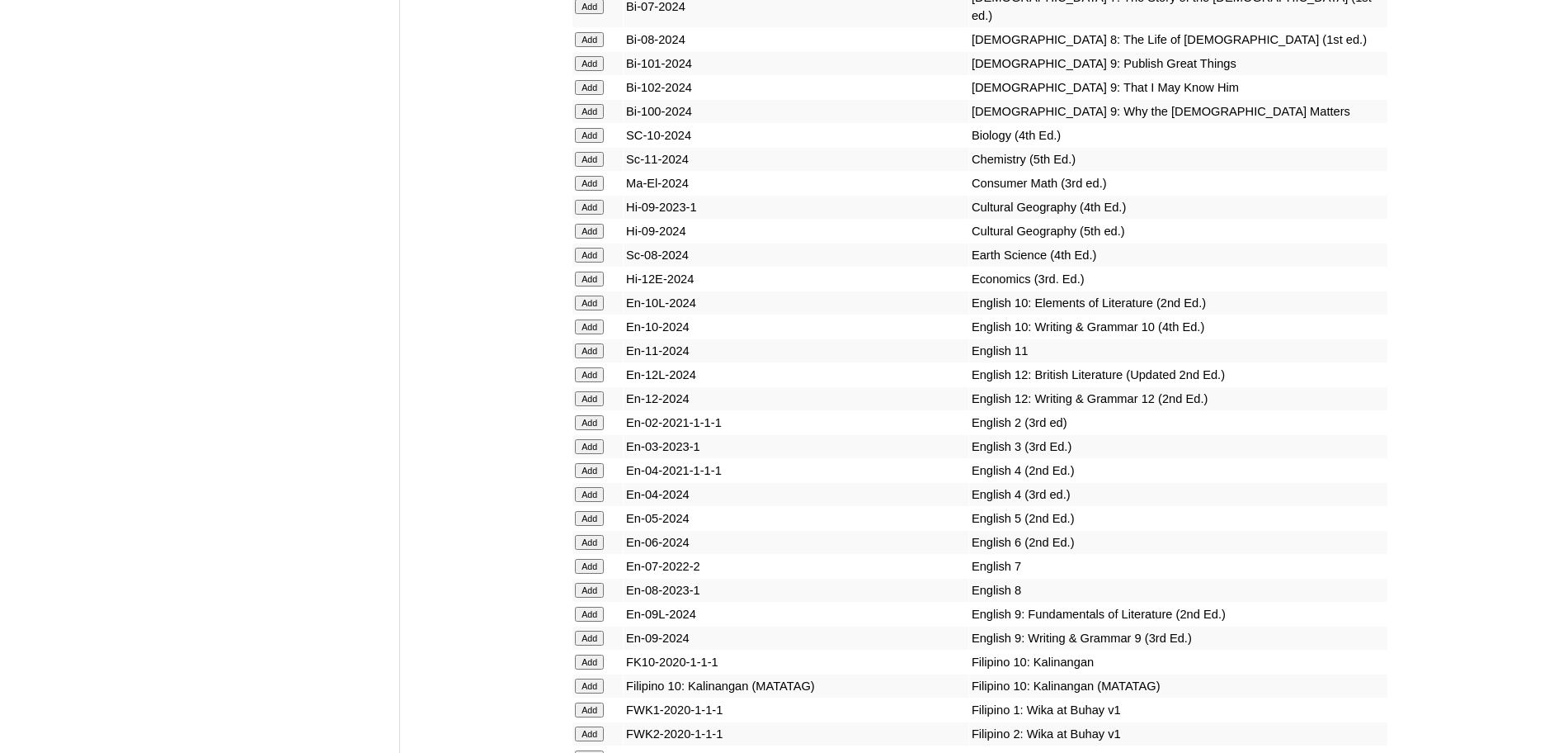
scroll to position [5339, 0]
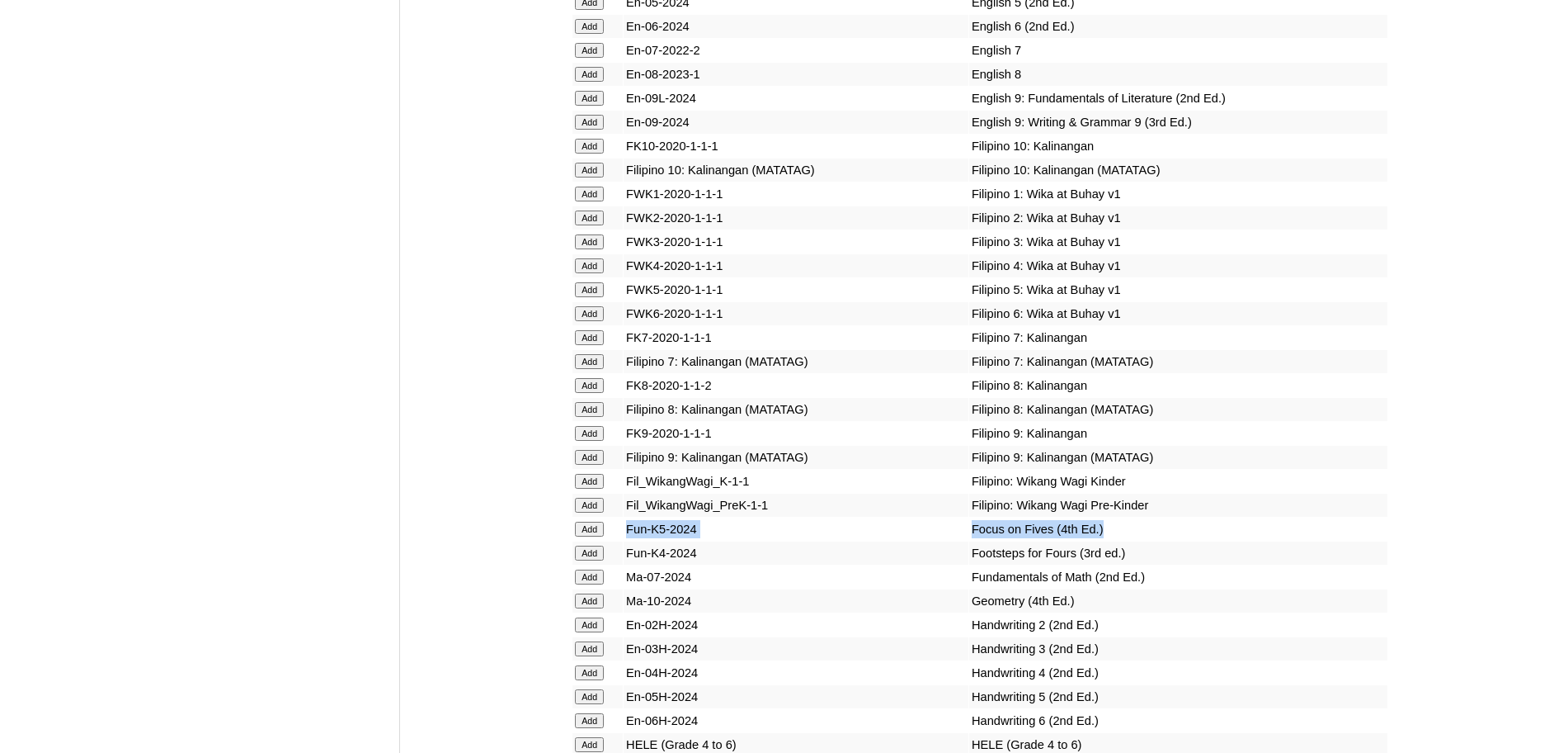
drag, startPoint x: 1070, startPoint y: 592, endPoint x: 619, endPoint y: 602, distance: 451.1
click at [619, 540] on tr "Add Fun-K5-2024 Focus on Fives (4th Ed.)" at bounding box center [980, 529] width 815 height 23
click at [603, 537] on input "Add" at bounding box center [590, 529] width 29 height 15
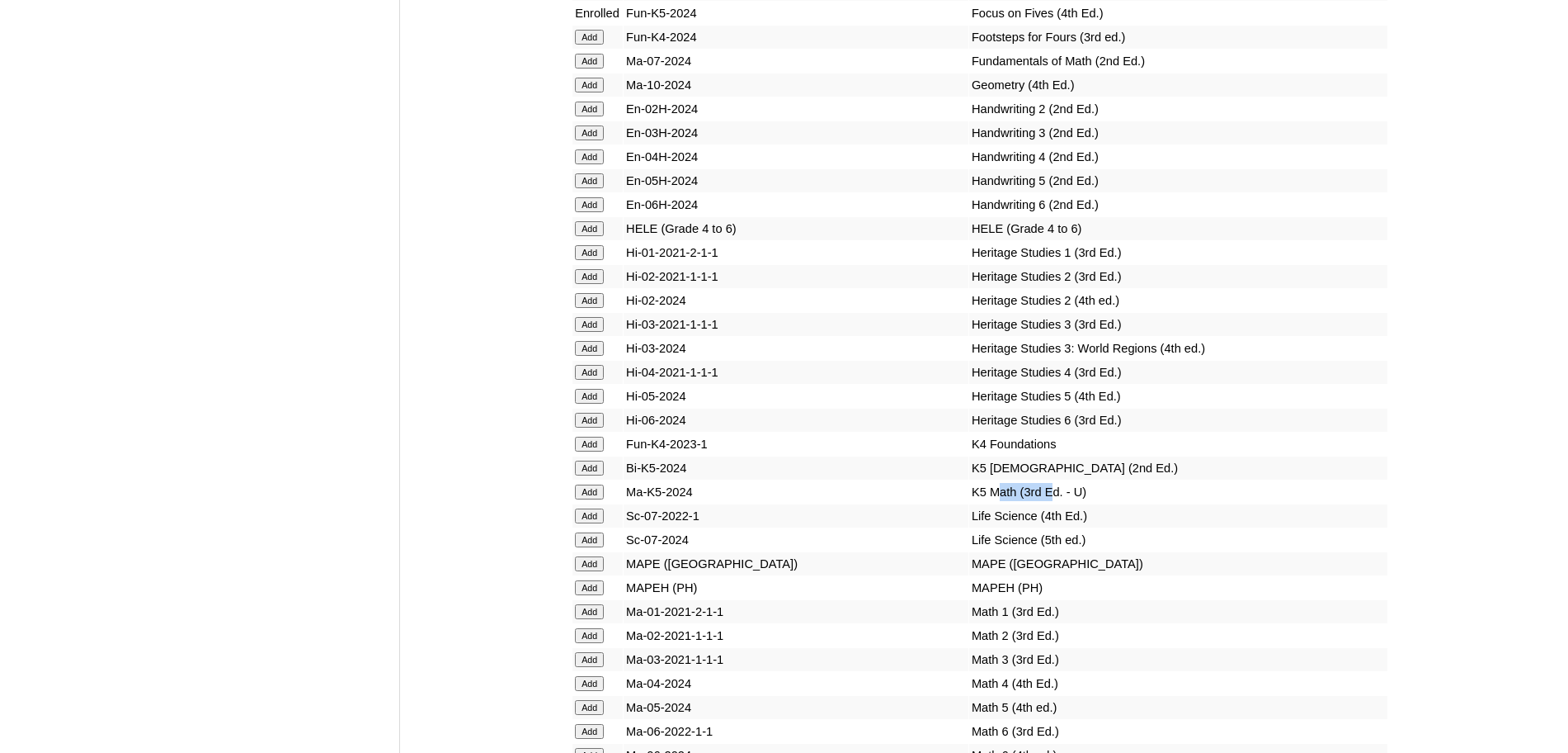
drag, startPoint x: 1015, startPoint y: 564, endPoint x: 956, endPoint y: 567, distance: 59.1
click at [970, 503] on td "K5 Math (3rd Ed. - U)" at bounding box center [1178, 492] width 418 height 23
click at [594, 499] on input "Add" at bounding box center [590, 492] width 29 height 15
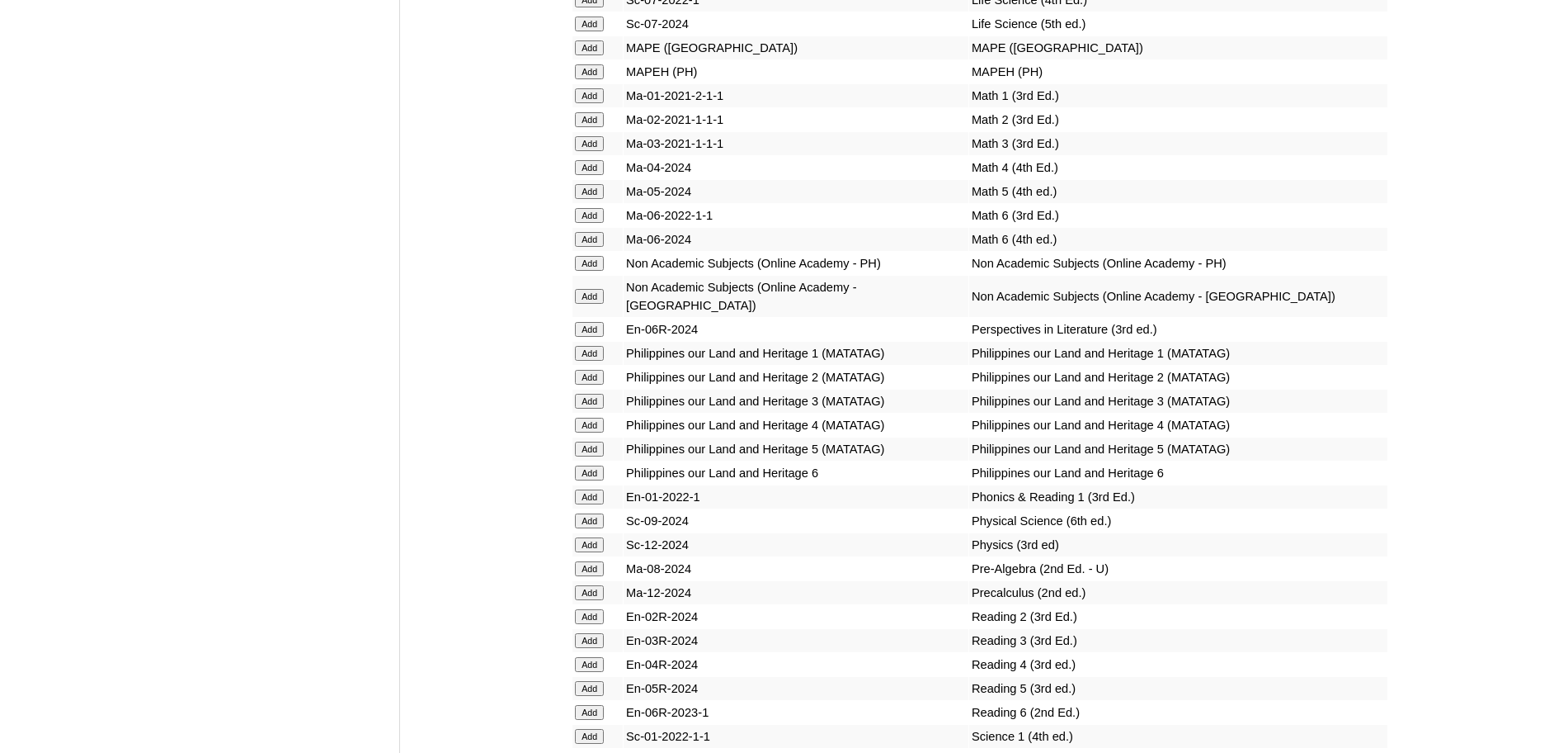
scroll to position [5854, 0]
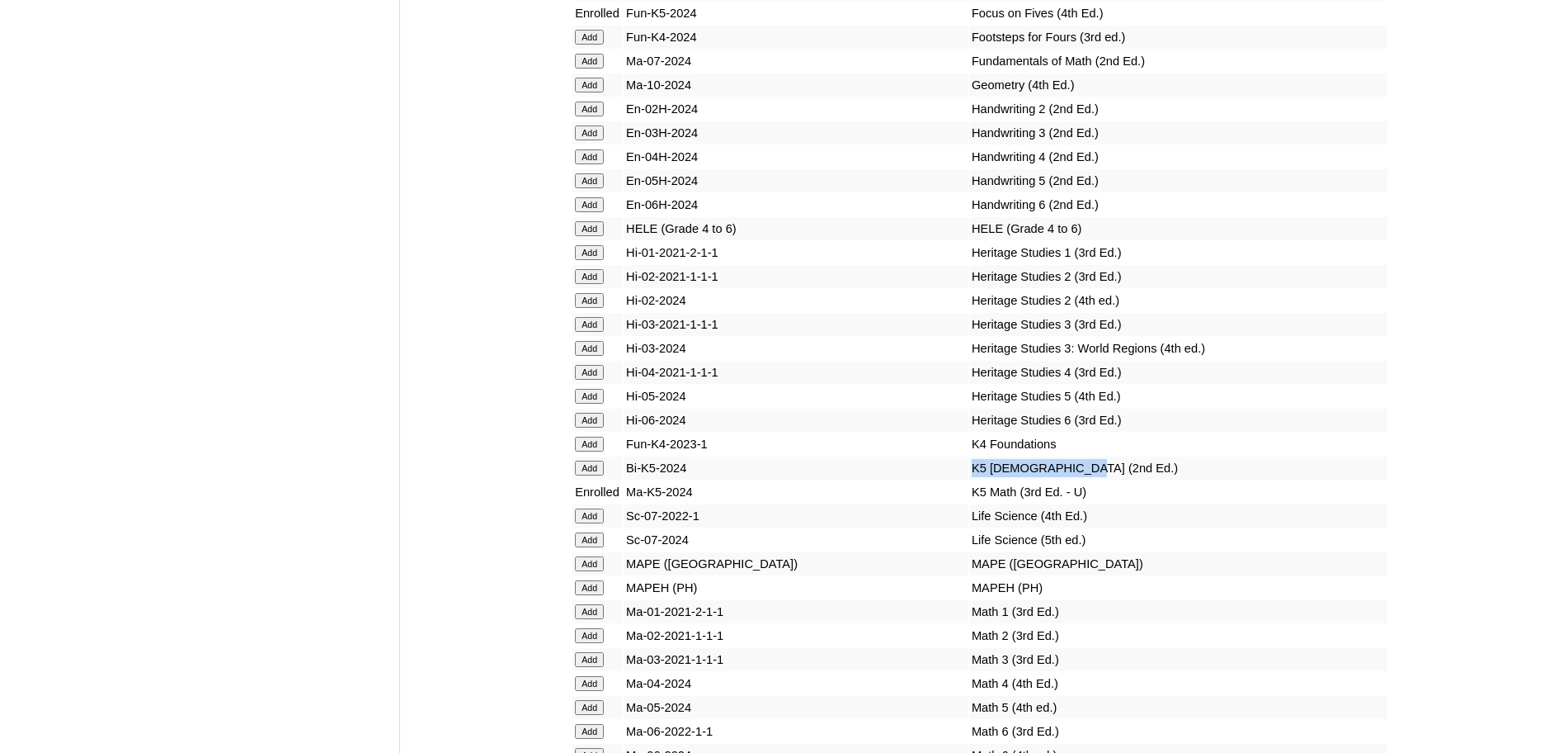
drag, startPoint x: 1038, startPoint y: 530, endPoint x: 863, endPoint y: 536, distance: 175.1
click at [863, 479] on tr "Add Bi-K5-2024 K5 Bible (2nd Ed.)" at bounding box center [980, 468] width 815 height 23
click at [599, 476] on input "Add" at bounding box center [590, 468] width 29 height 15
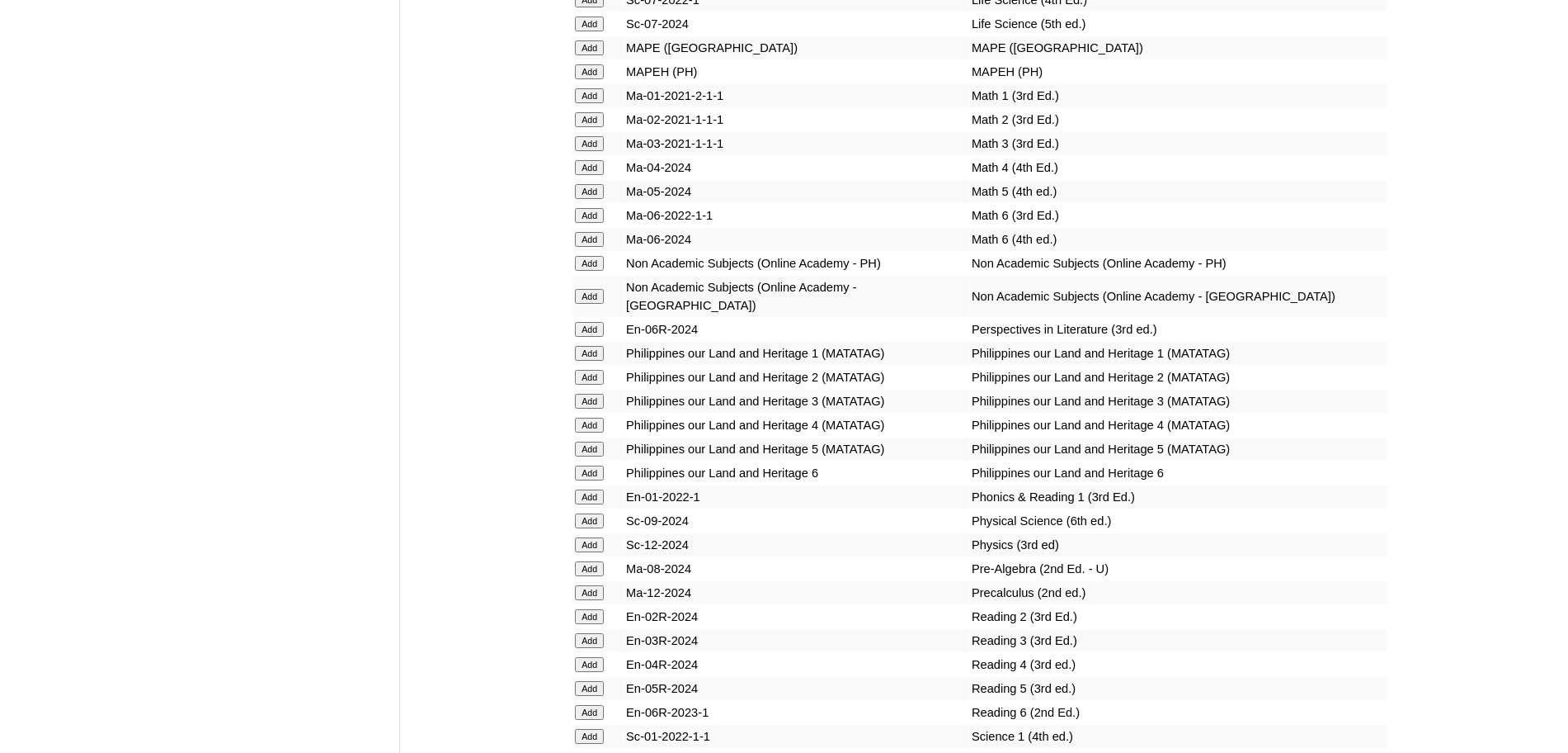
scroll to position [5339, 0]
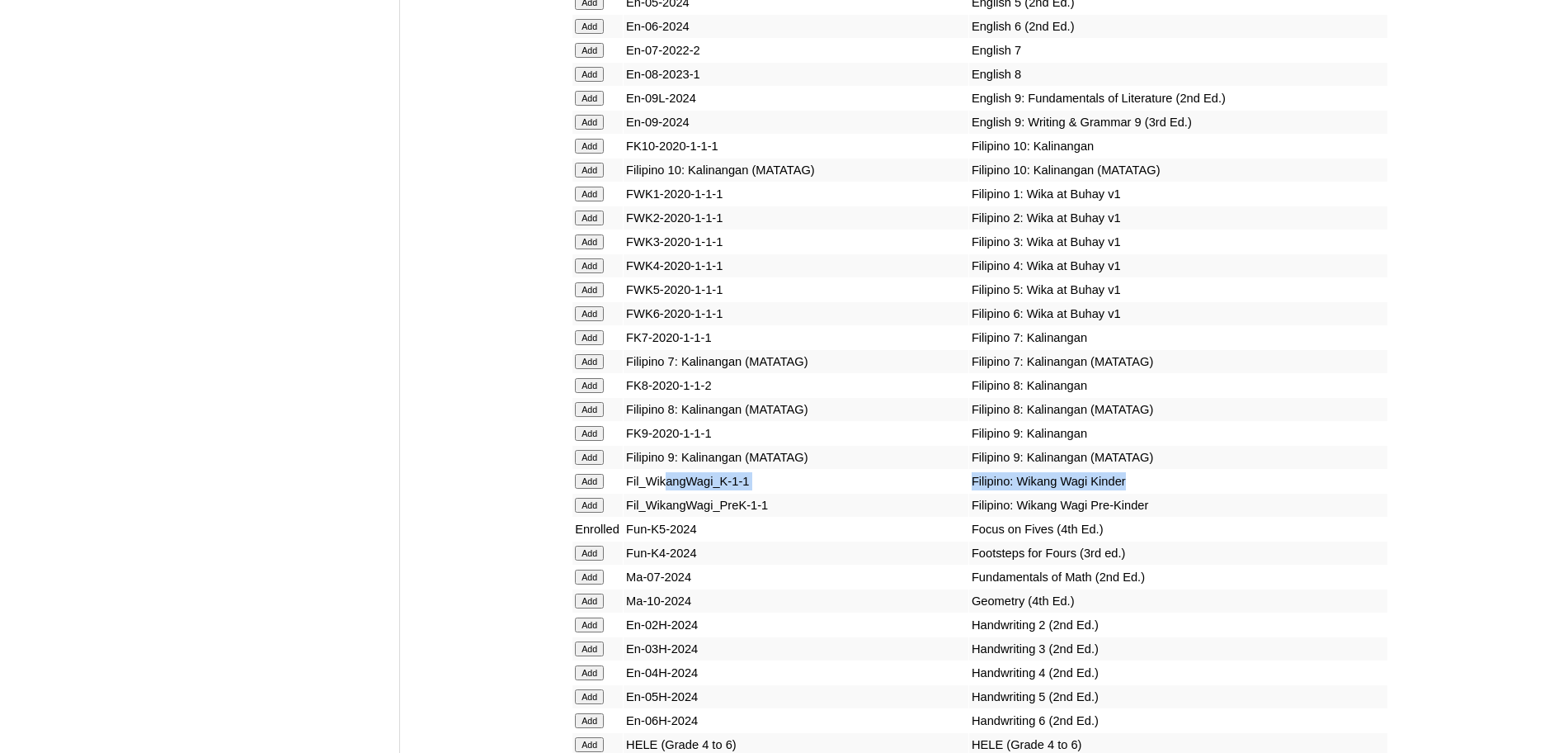
drag, startPoint x: 1098, startPoint y: 552, endPoint x: 666, endPoint y: 554, distance: 432.0
click at [666, 493] on tr "Add Fil_WikangWagi_K-1-1 Filipino: Wikang Wagi Kinder" at bounding box center [980, 481] width 815 height 23
click at [590, 489] on input "Add" at bounding box center [590, 481] width 29 height 15
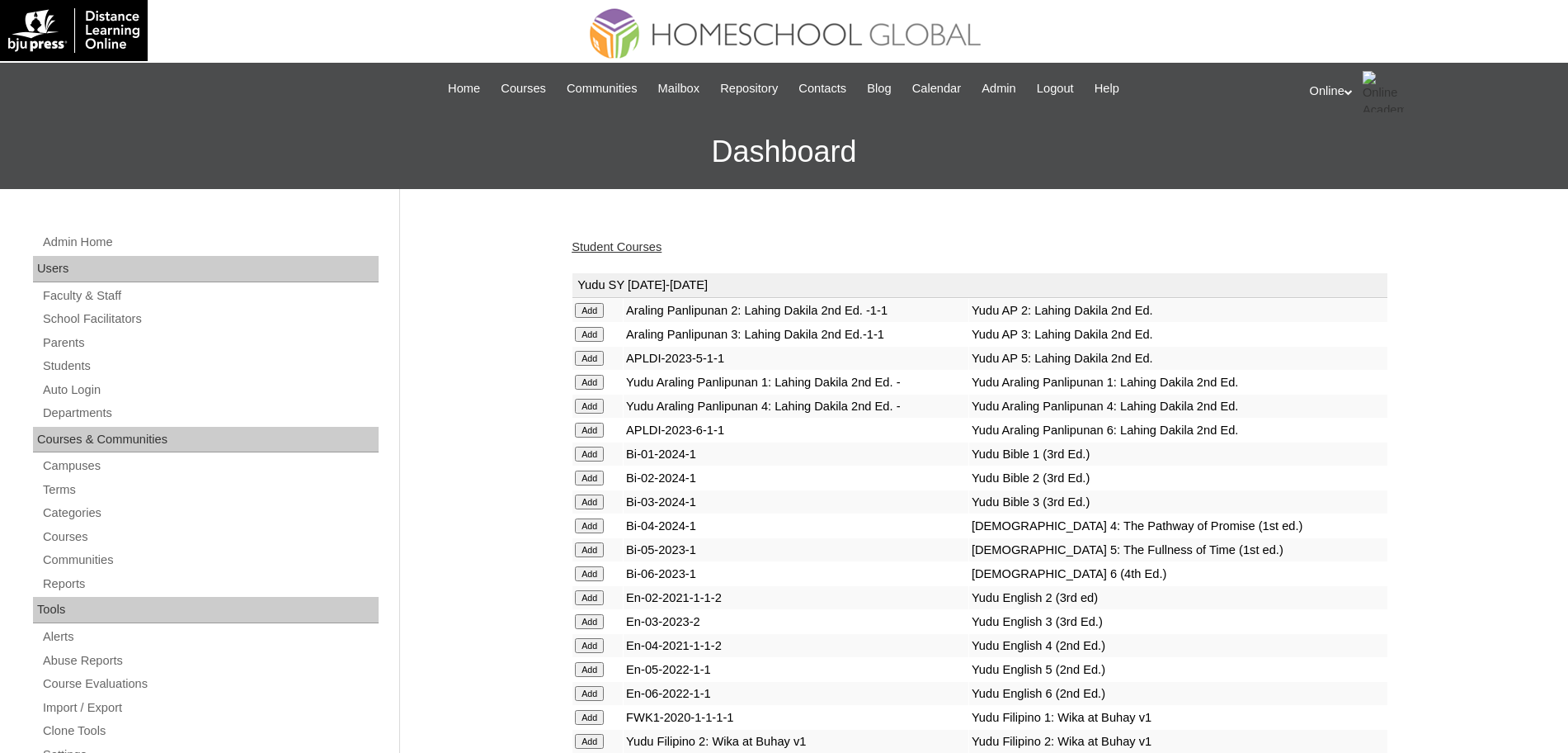
click at [646, 247] on link "Student Courses" at bounding box center [616, 247] width 90 height 13
